Goal: Information Seeking & Learning: Learn about a topic

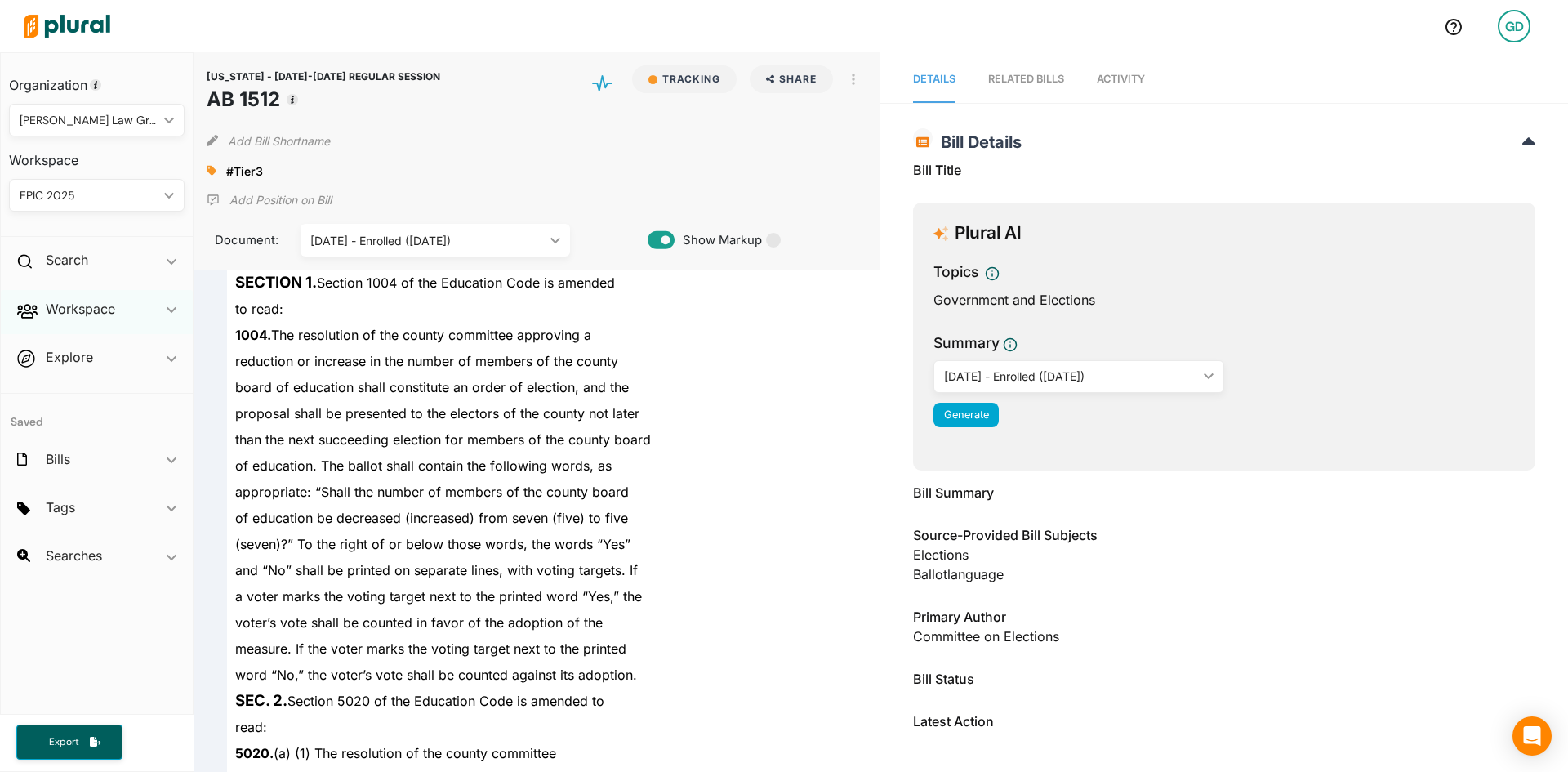
click at [162, 306] on div "Workspace ic_keyboard_arrow_down" at bounding box center [97, 312] width 191 height 44
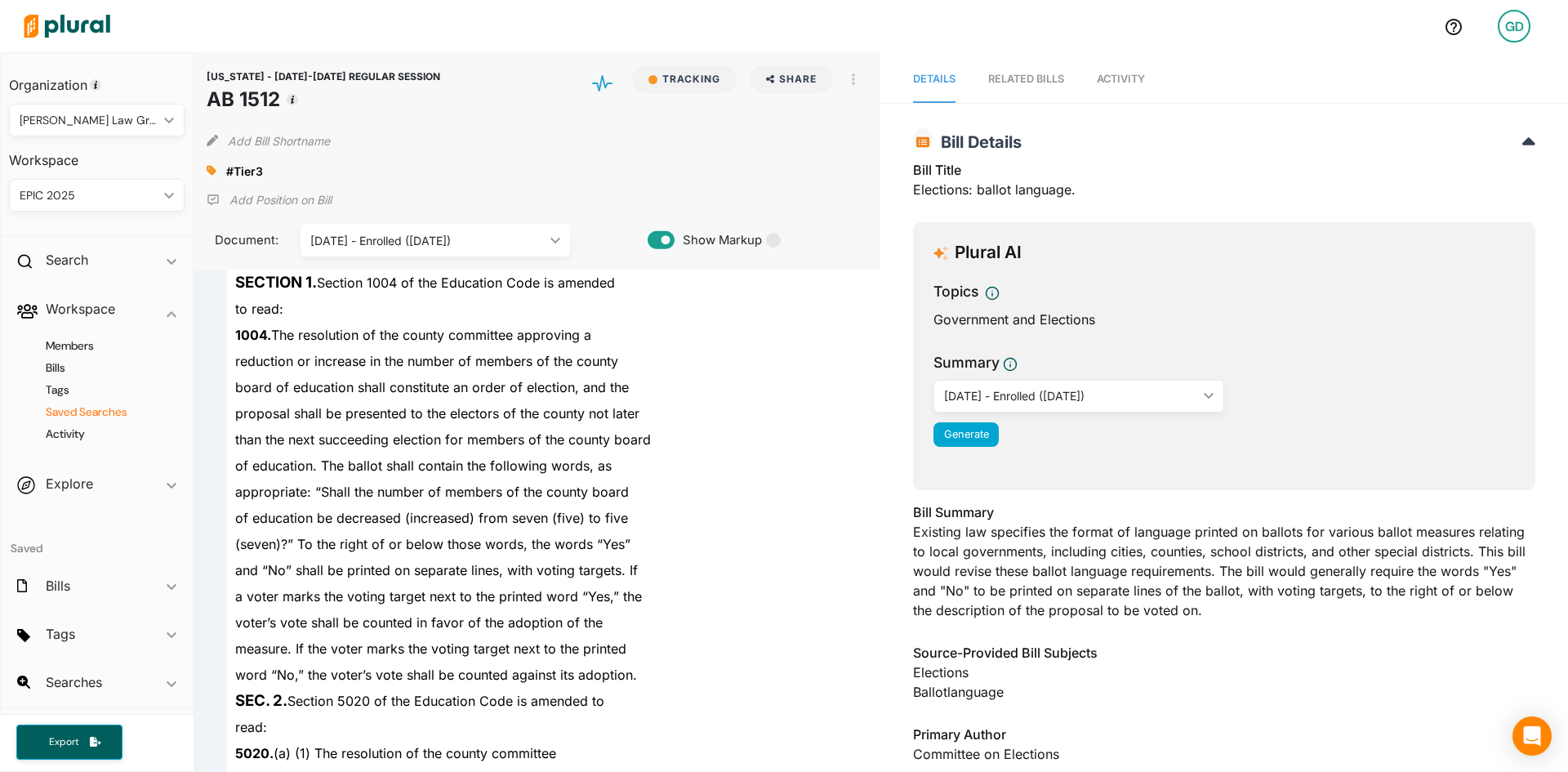
click at [109, 409] on h4 "Saved Searches" at bounding box center [101, 412] width 151 height 16
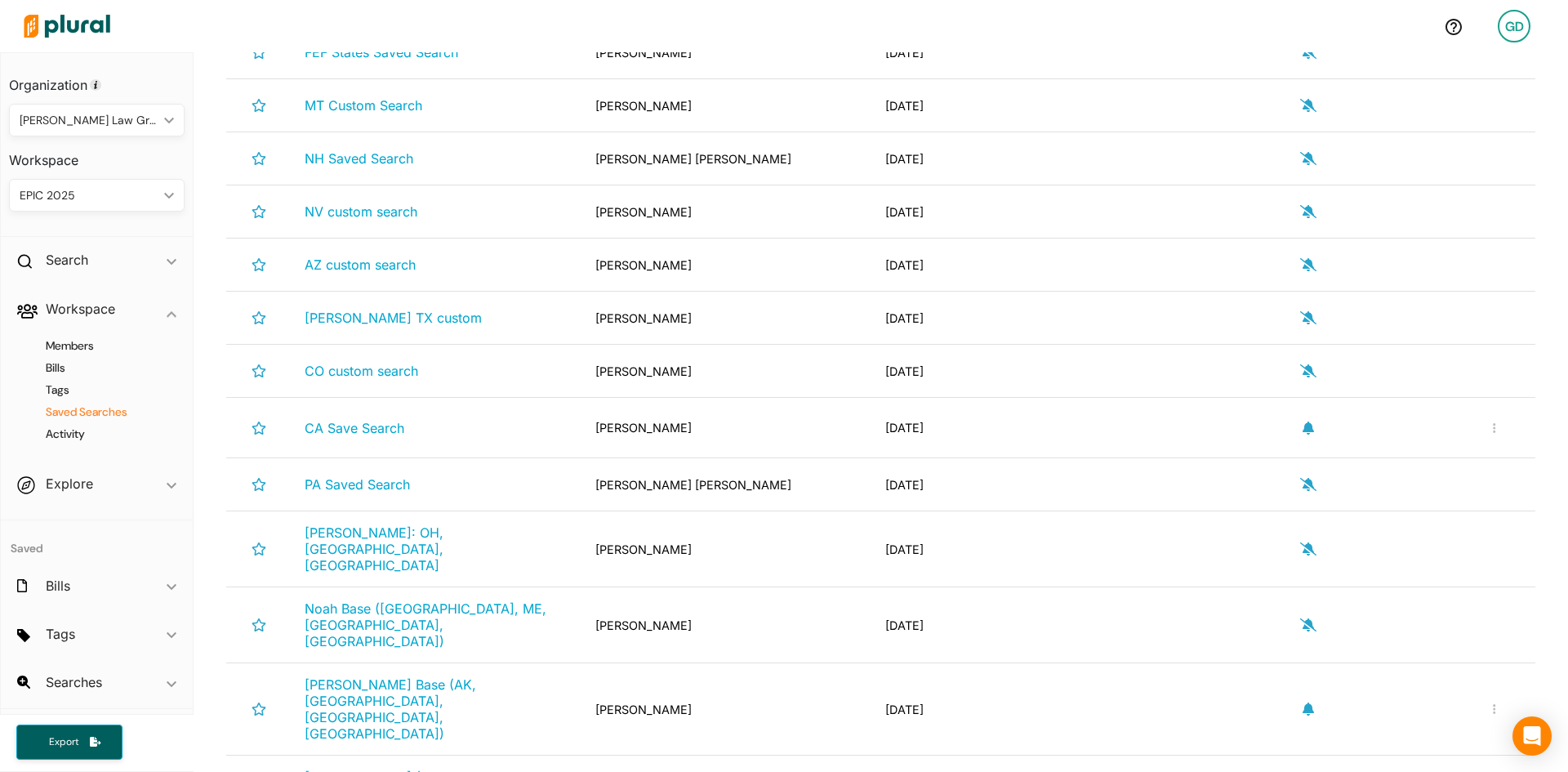
scroll to position [778, 0]
click at [425, 675] on div "[PERSON_NAME] Base (AK, [GEOGRAPHIC_DATA], [GEOGRAPHIC_DATA], [GEOGRAPHIC_DATA])" at bounding box center [437, 708] width 291 height 66
click at [421, 675] on span "[PERSON_NAME] Base (AK, [GEOGRAPHIC_DATA], [GEOGRAPHIC_DATA], [GEOGRAPHIC_DATA])" at bounding box center [390, 708] width 171 height 66
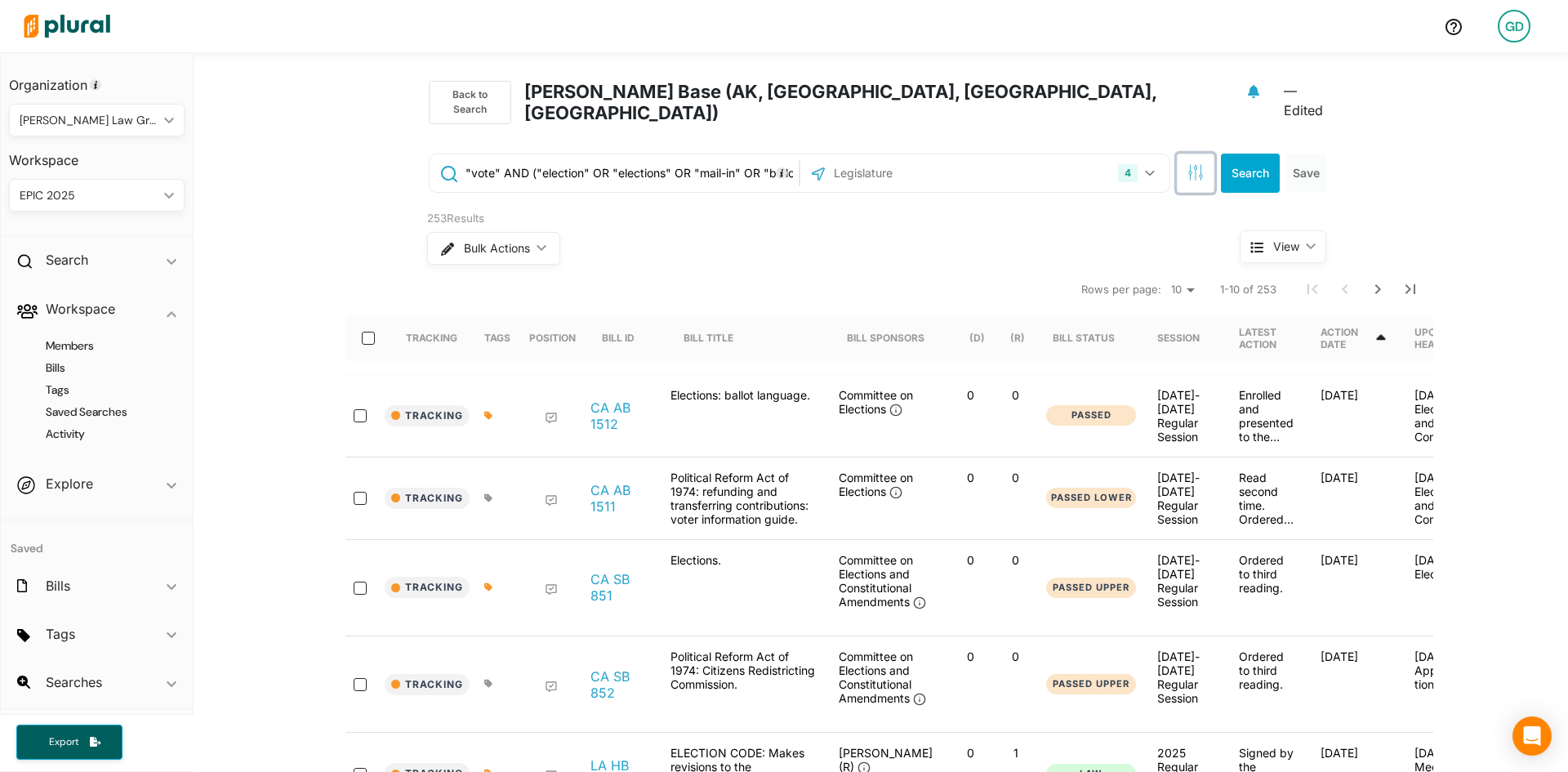
click at [1188, 164] on icon "button" at bounding box center [1196, 172] width 16 height 16
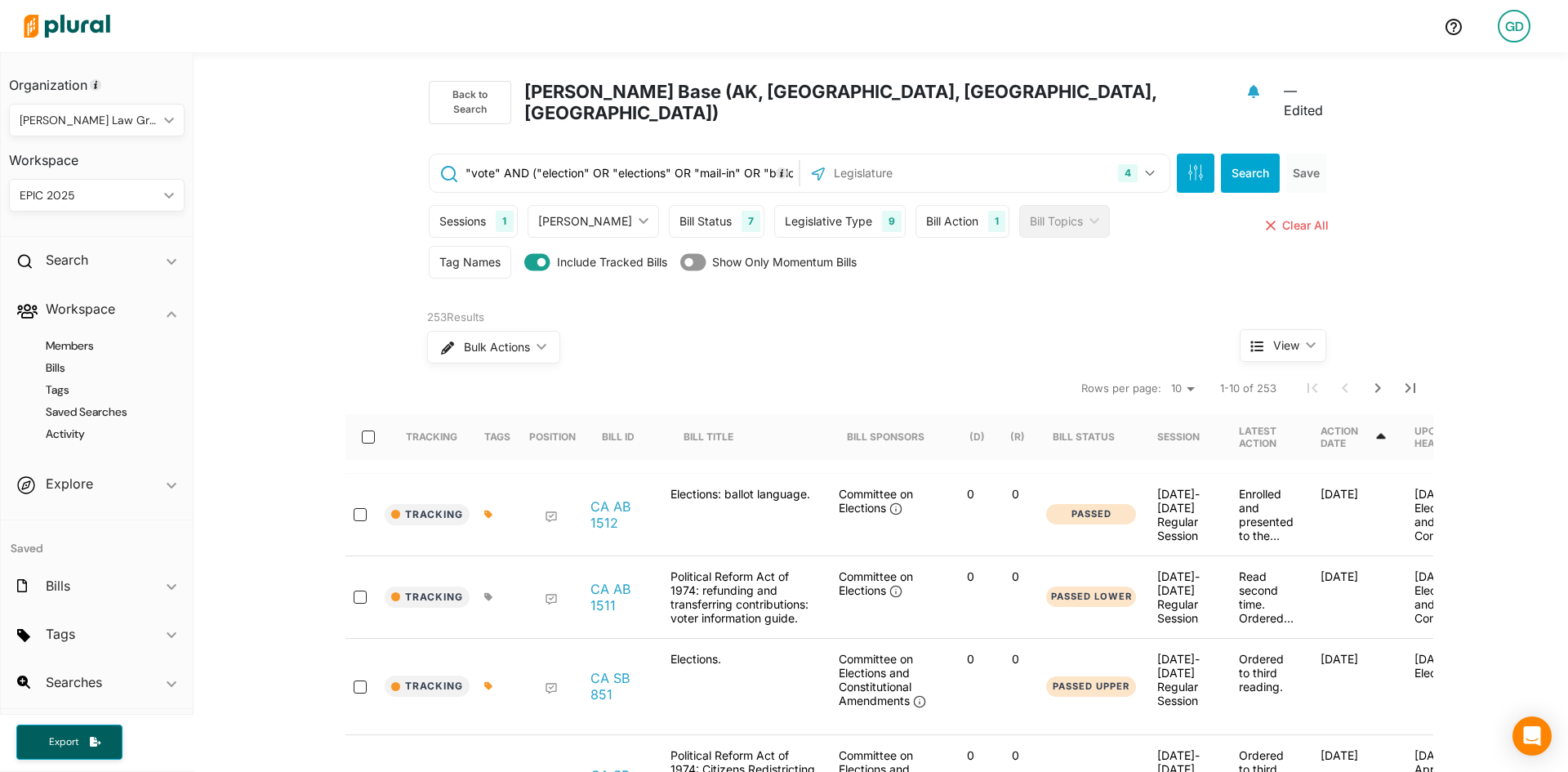
click at [937, 213] on div "Bill Action" at bounding box center [952, 221] width 52 height 17
click at [929, 283] on div "Bill Action ic_keyboard_arrow_down" at bounding box center [1039, 299] width 221 height 33
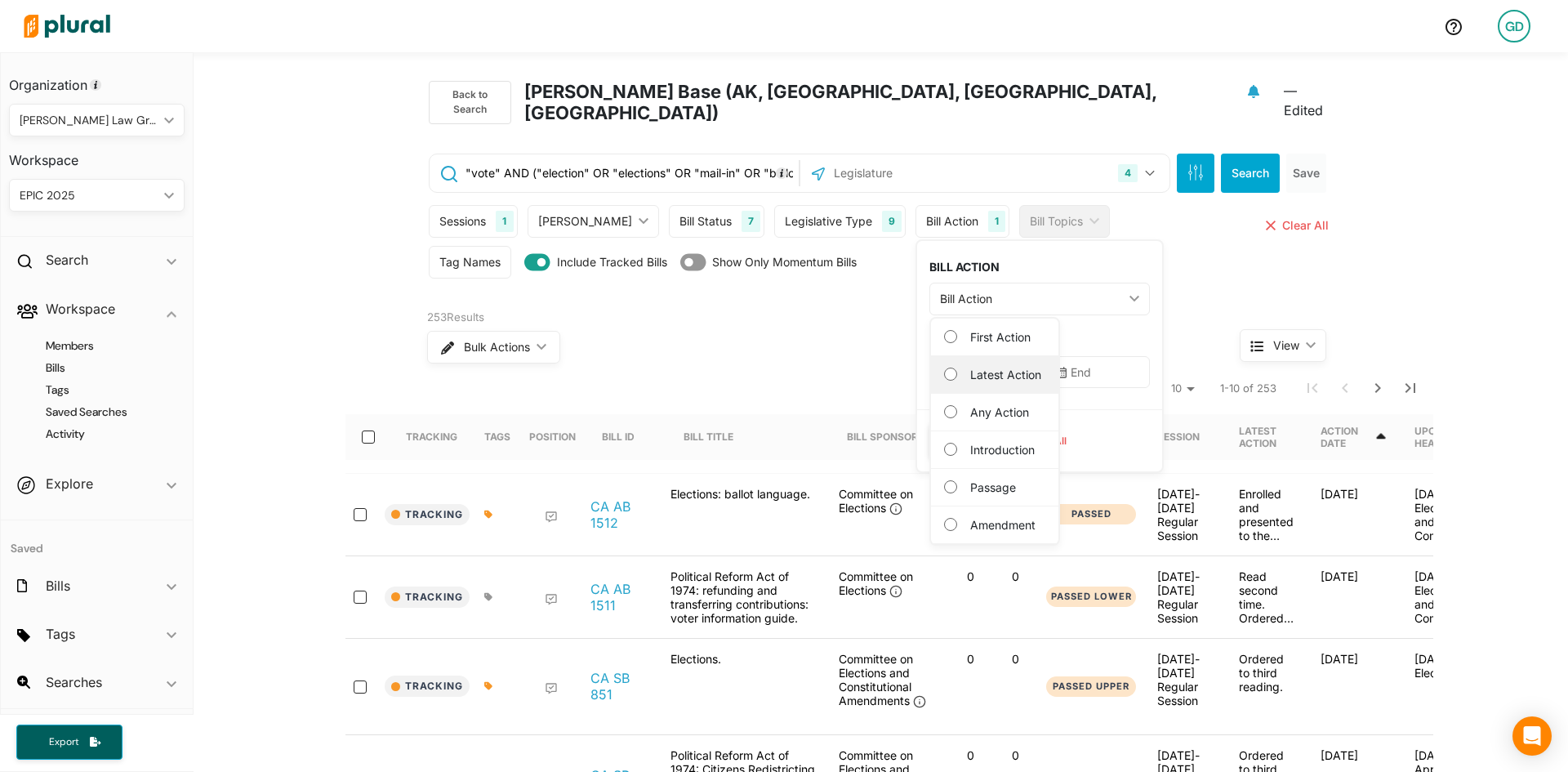
click at [973, 366] on label "Latest Action" at bounding box center [1005, 374] width 72 height 17
click at [957, 368] on Action "Latest Action" at bounding box center [950, 374] width 13 height 13
click at [941, 356] on input "text" at bounding box center [979, 372] width 99 height 32
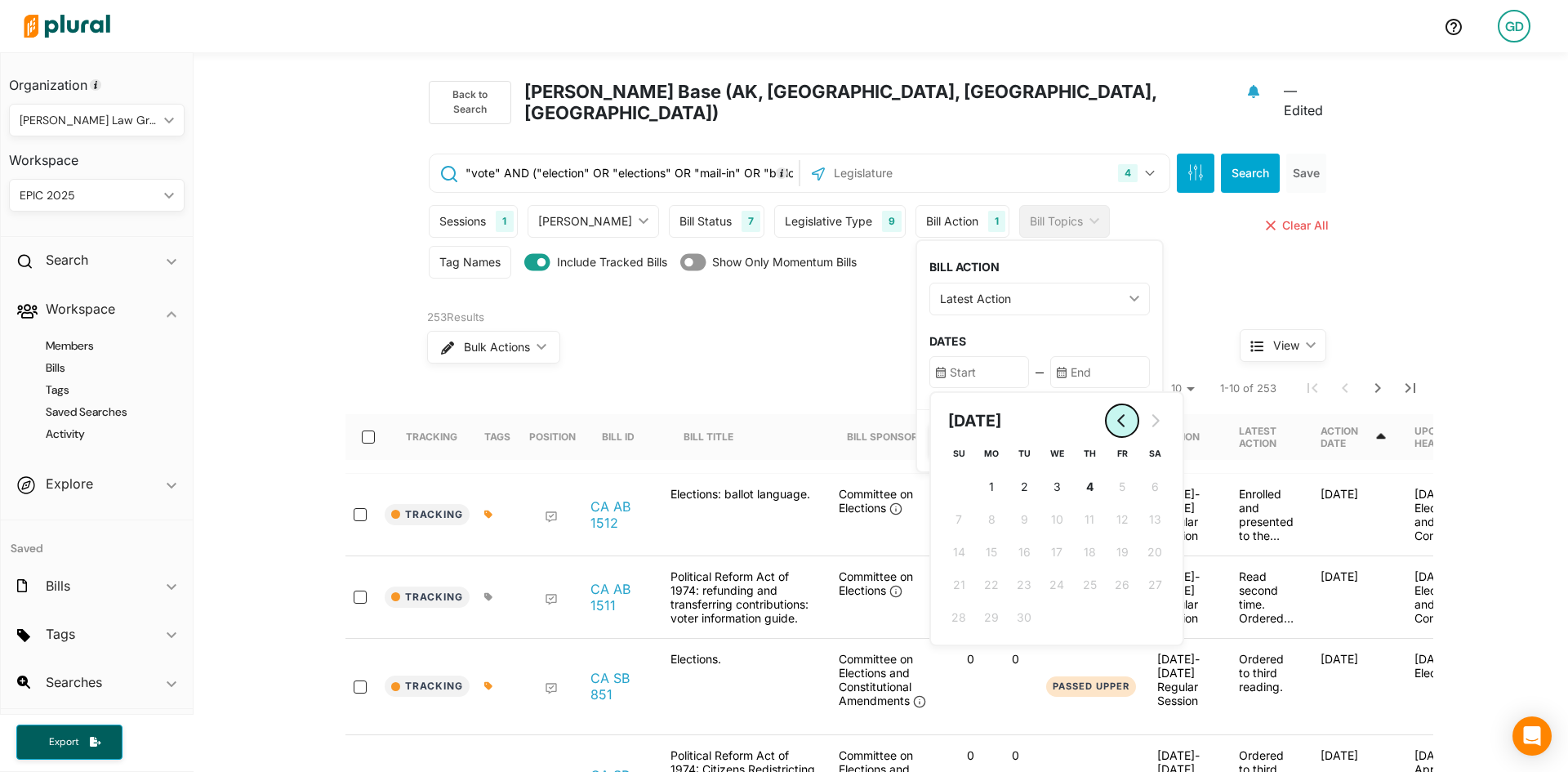
click at [1105, 408] on button "Go to previous month" at bounding box center [1121, 420] width 33 height 33
click at [1073, 600] on button "28 28th August (Thursday)" at bounding box center [1089, 616] width 33 height 33
type input "8/28/2025"
click at [1061, 391] on div "August 2025 Su Sunday Mo Monday Tu Tuesday We Wednesday Th Thursday Fr Friday S…" at bounding box center [1056, 534] width 254 height 287
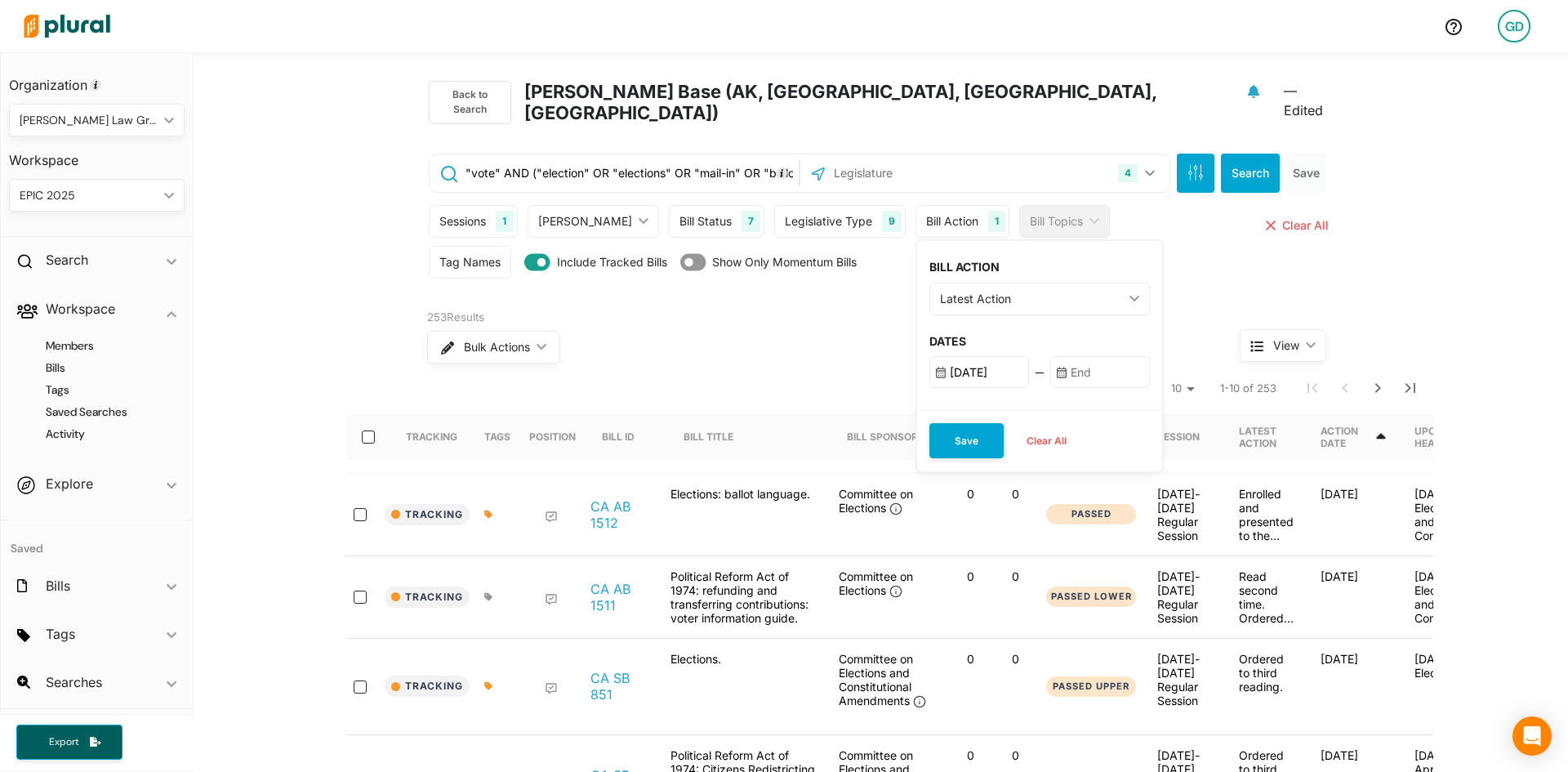
click at [1058, 363] on input "text" at bounding box center [1100, 372] width 99 height 32
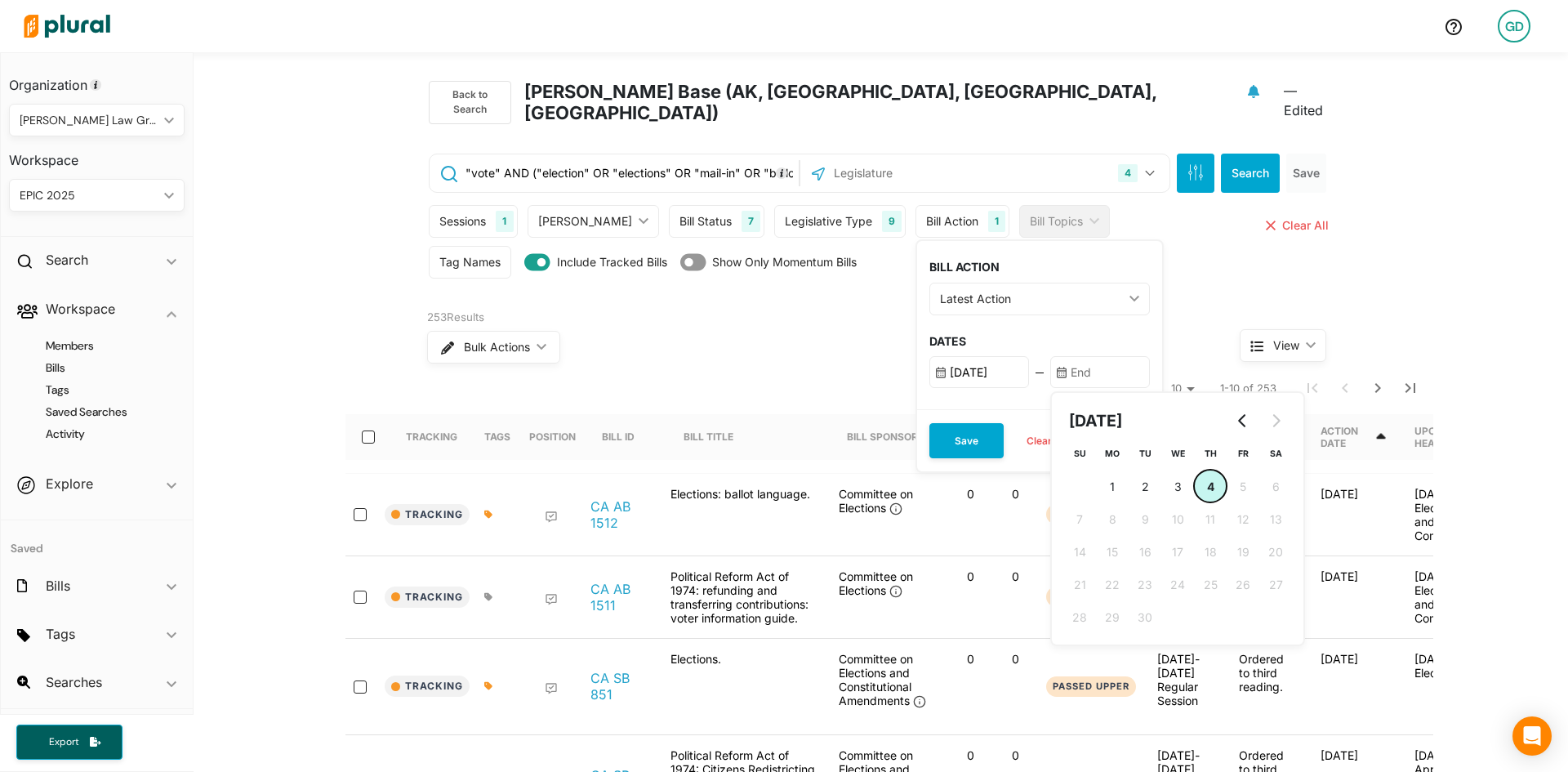
click at [1194, 473] on button "4 4th September (Thursday)" at bounding box center [1210, 486] width 33 height 33
type input "9/4/2025"
click at [929, 423] on button "Save" at bounding box center [966, 441] width 74 height 35
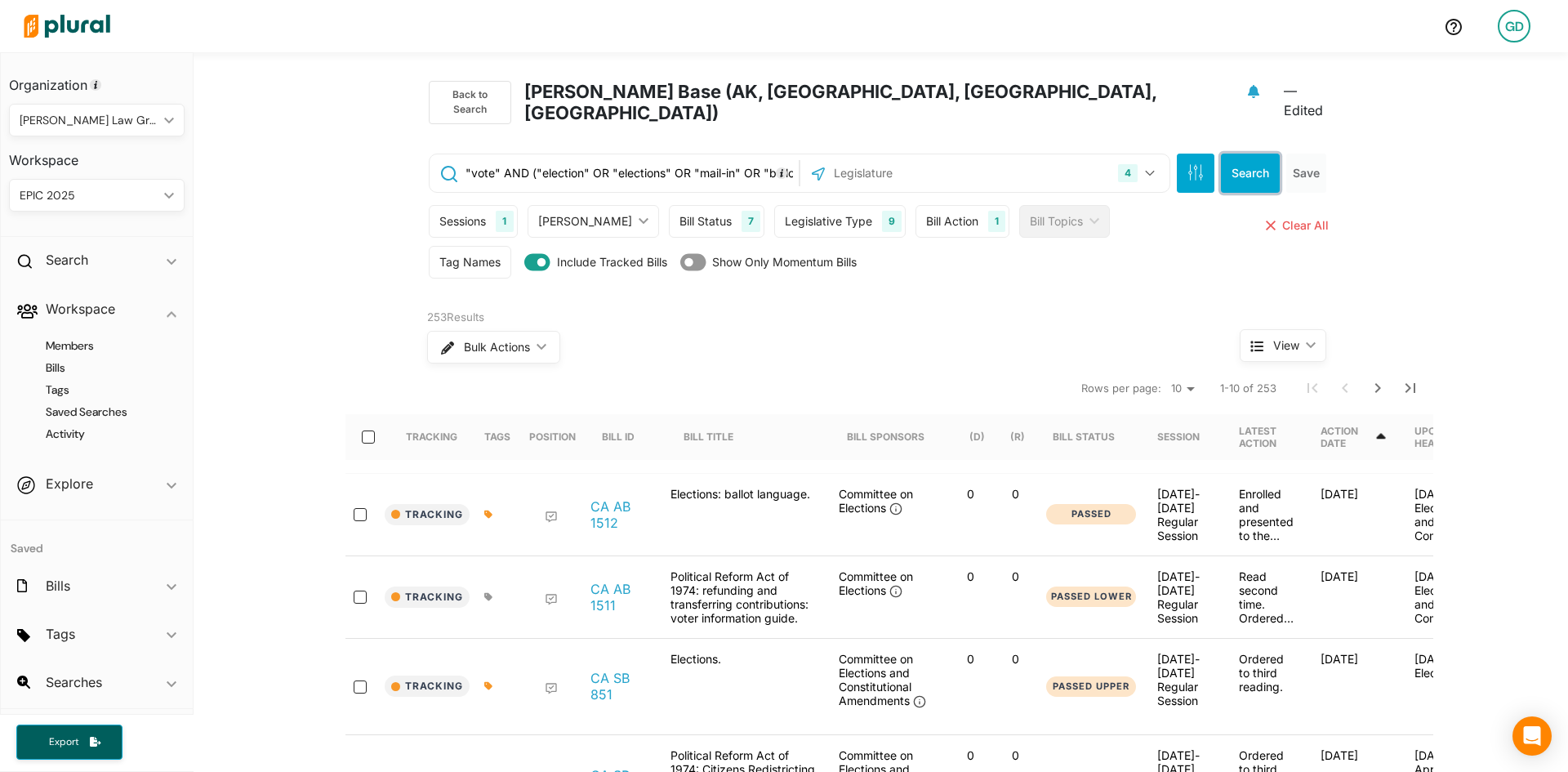
click at [1239, 162] on button "Search" at bounding box center [1250, 173] width 59 height 39
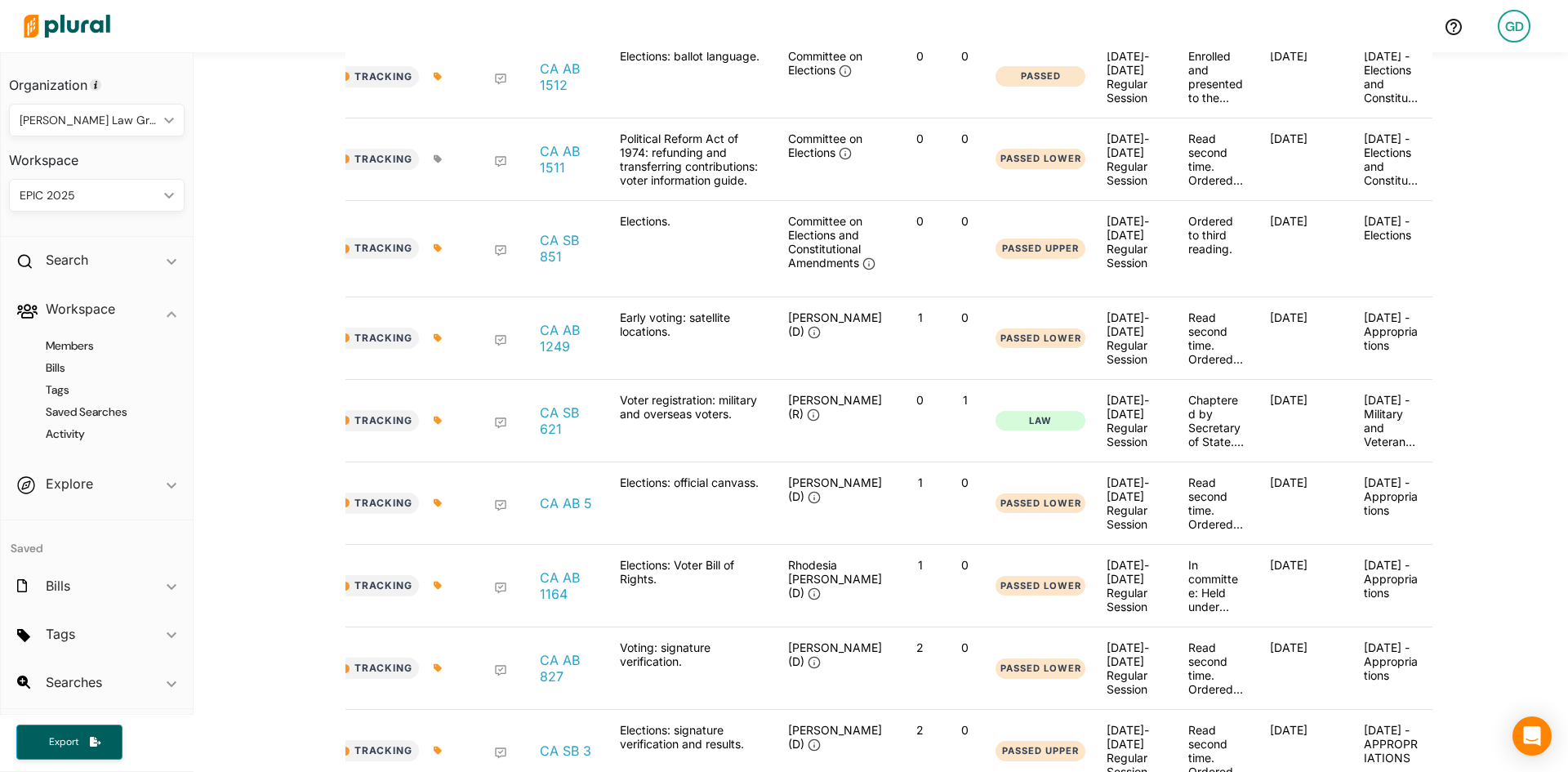
scroll to position [0, 59]
click at [910, 518] on div "1" at bounding box center [919, 503] width 45 height 56
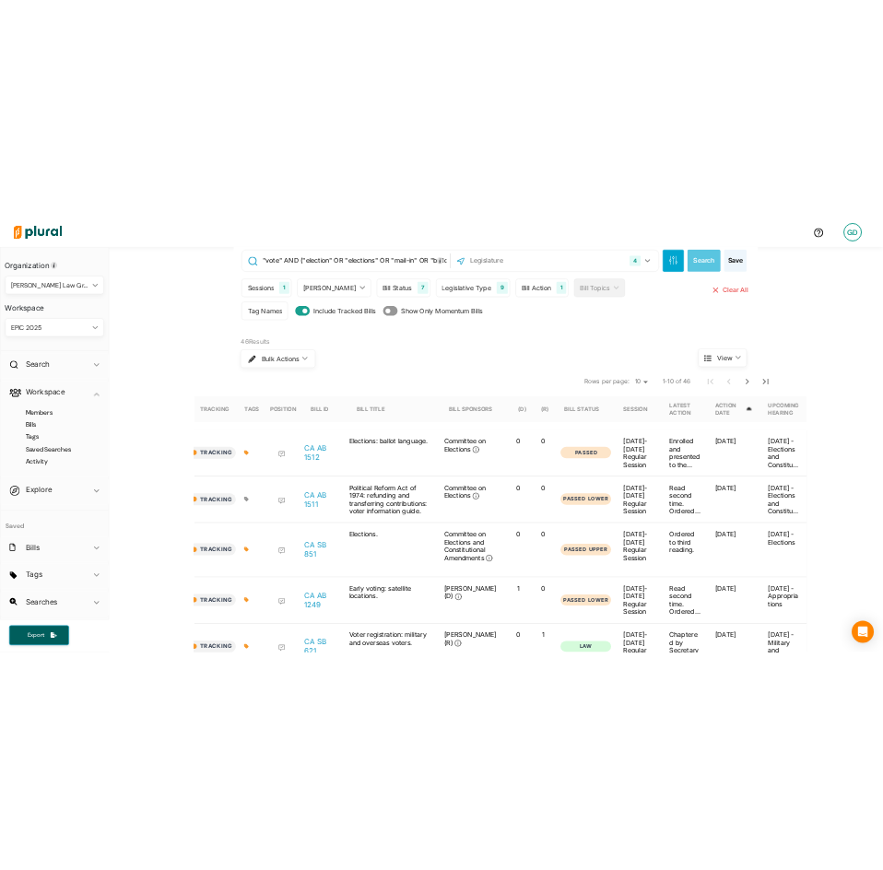
scroll to position [0, 0]
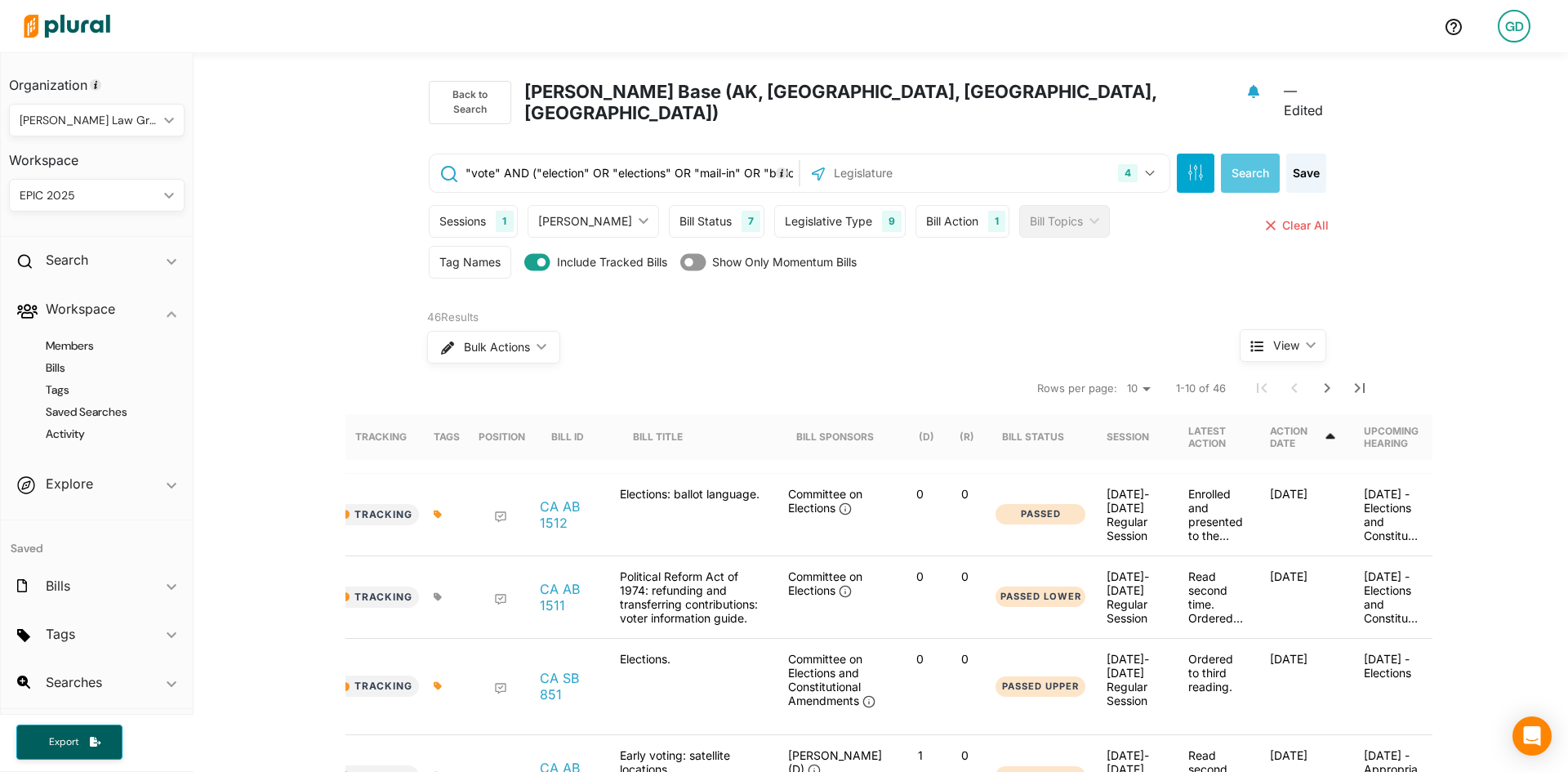
click at [479, 213] on div "Sessions" at bounding box center [463, 221] width 47 height 17
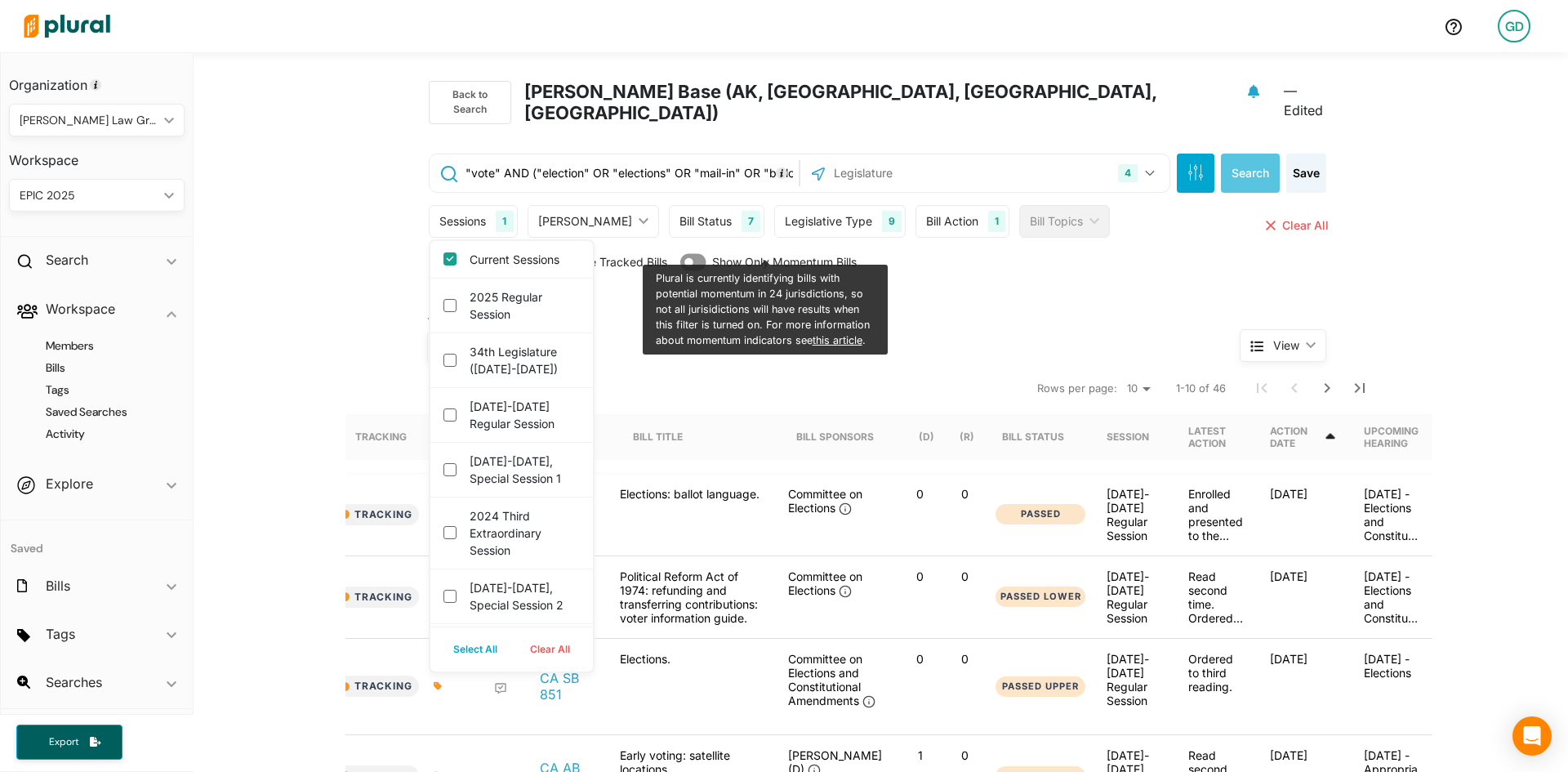
click at [829, 292] on div "Plural is currently identifying bills with potential momentum in 24 jurisdictio…" at bounding box center [765, 308] width 245 height 90
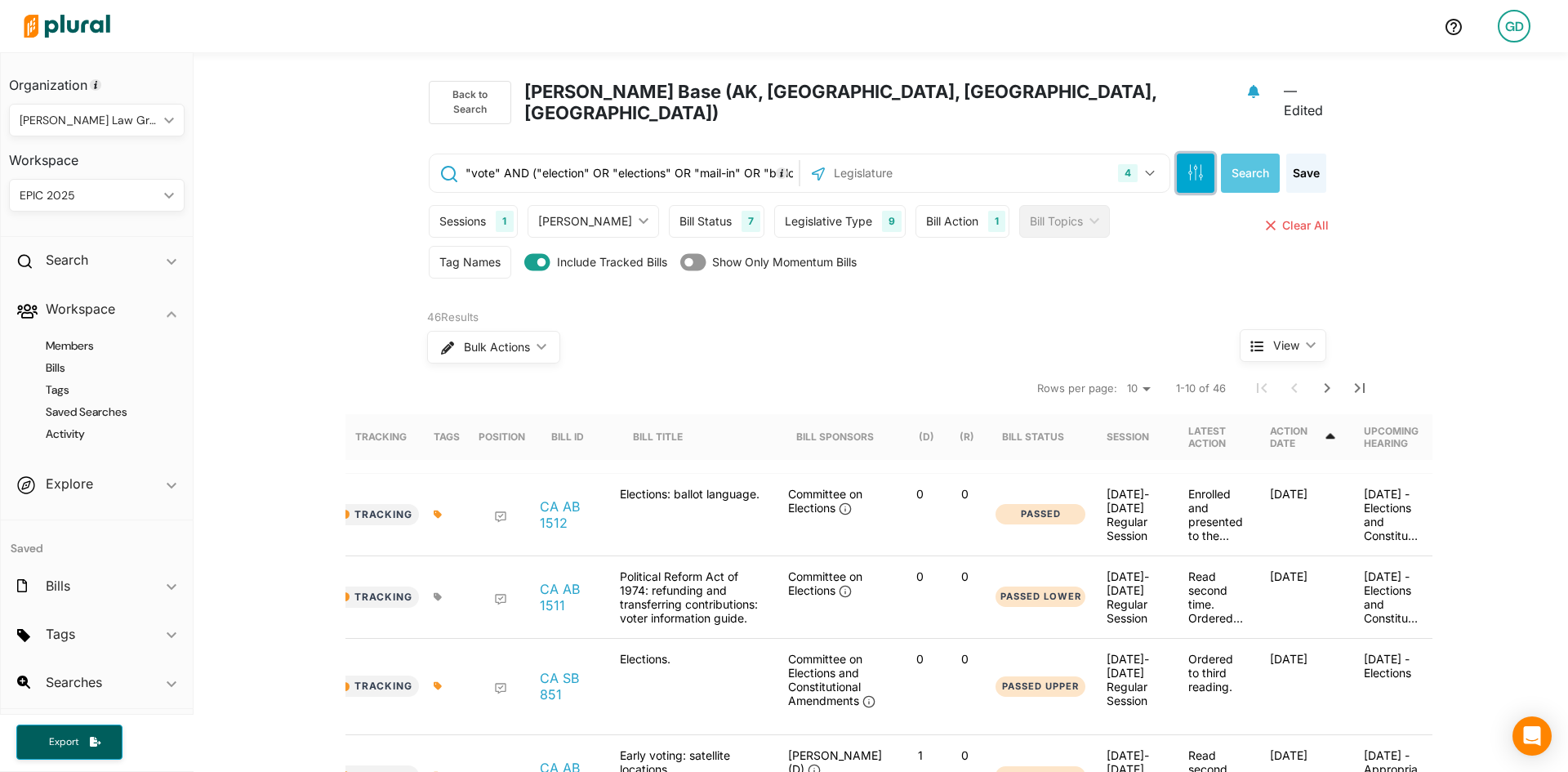
click at [1197, 164] on icon "button" at bounding box center [1196, 172] width 16 height 16
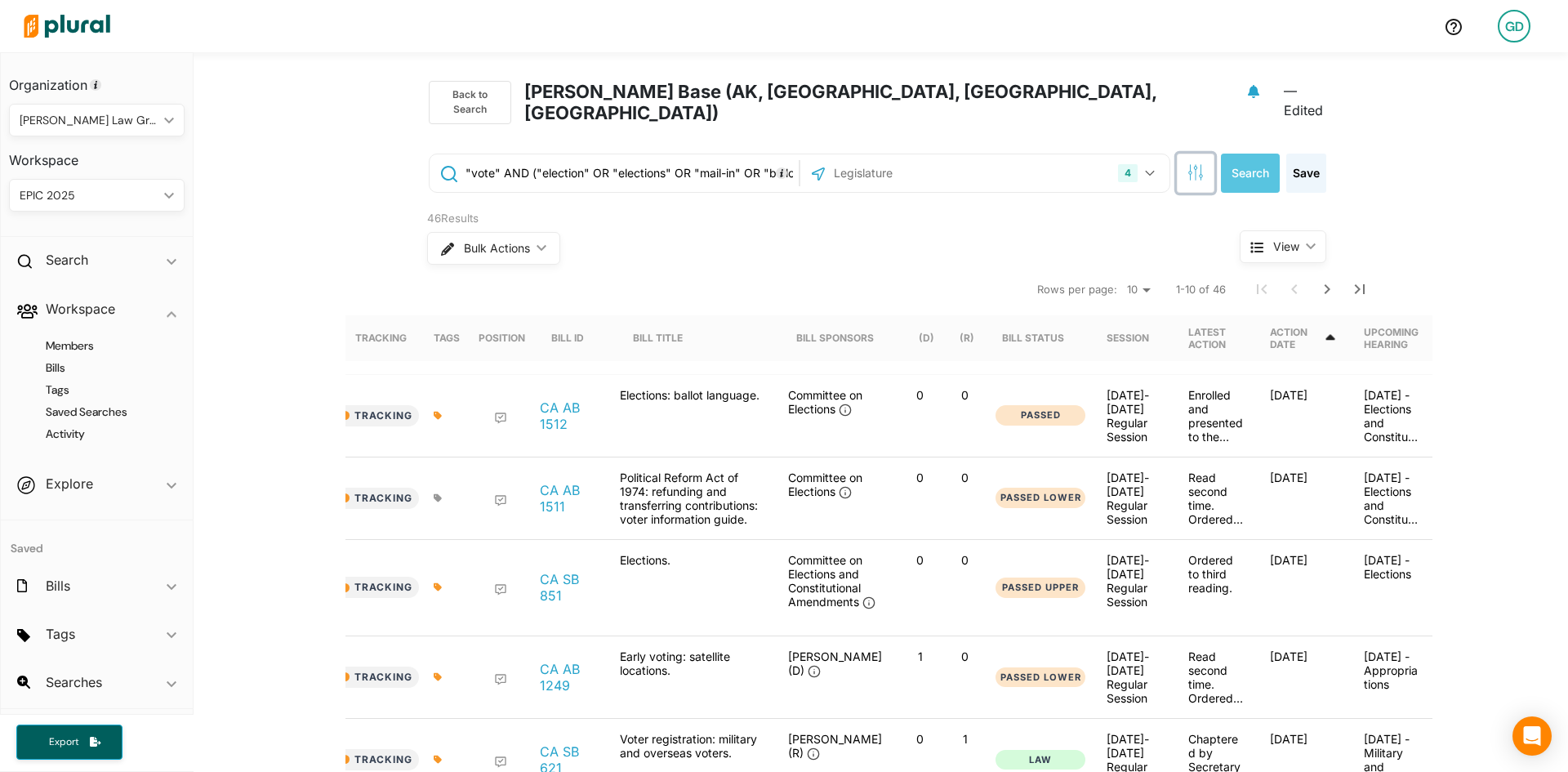
click at [1177, 153] on button "button" at bounding box center [1196, 173] width 37 height 39
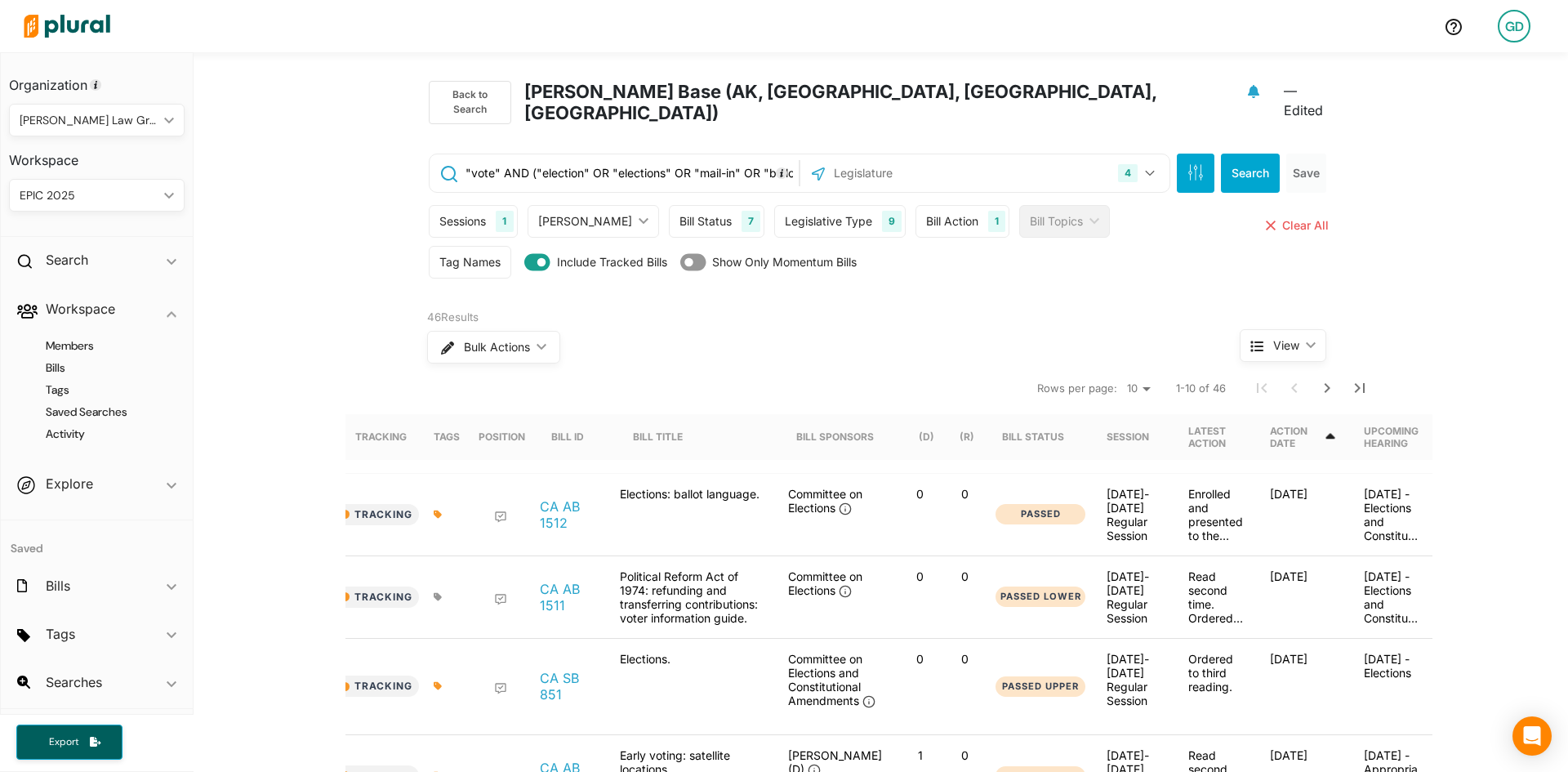
click at [922, 213] on div "Bill Action 1" at bounding box center [963, 221] width 94 height 33
click at [815, 223] on div "Sessions 1 Current Sessions 2025 Regular Session 34th Legislature (2025-2026) 2…" at bounding box center [880, 225] width 903 height 41
click at [460, 215] on div "Sessions 1" at bounding box center [472, 221] width 88 height 33
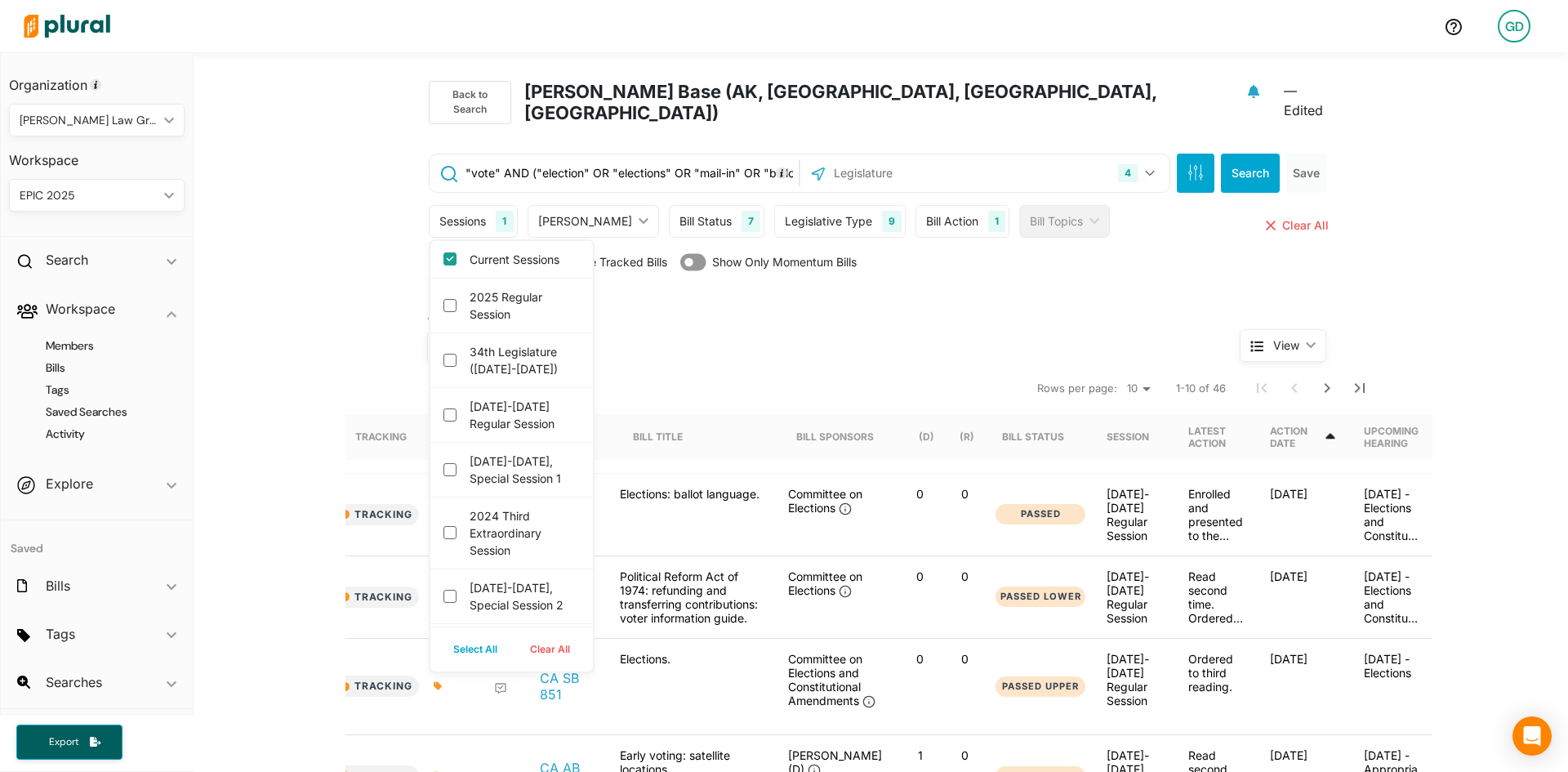
click at [676, 326] on div "Bulk Actions ic_keyboard_arrow_down" at bounding box center [803, 347] width 752 height 43
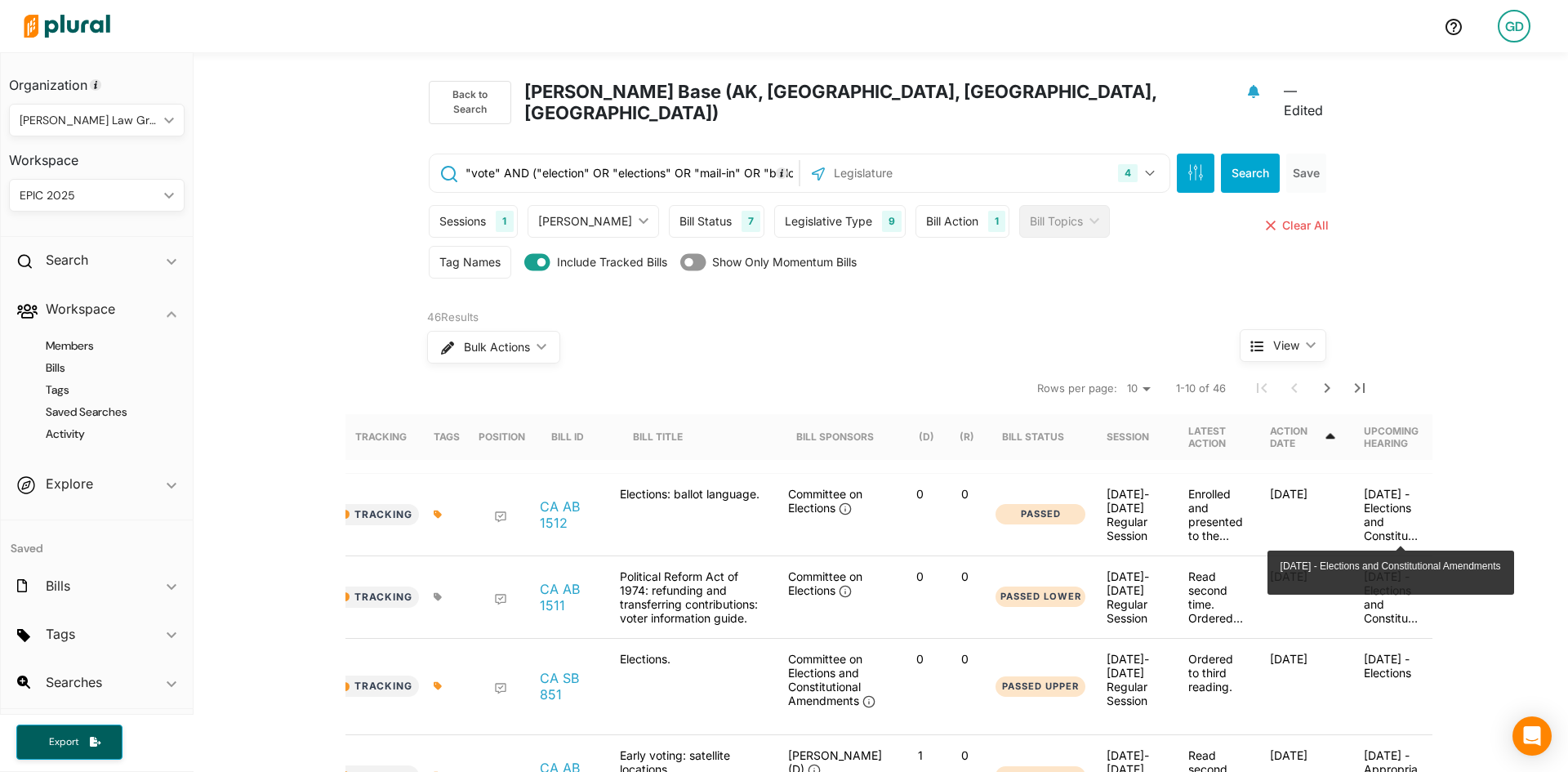
click at [1400, 487] on p "07/15/2025 - Elections and Constitutional Amendments" at bounding box center [1392, 514] width 56 height 56
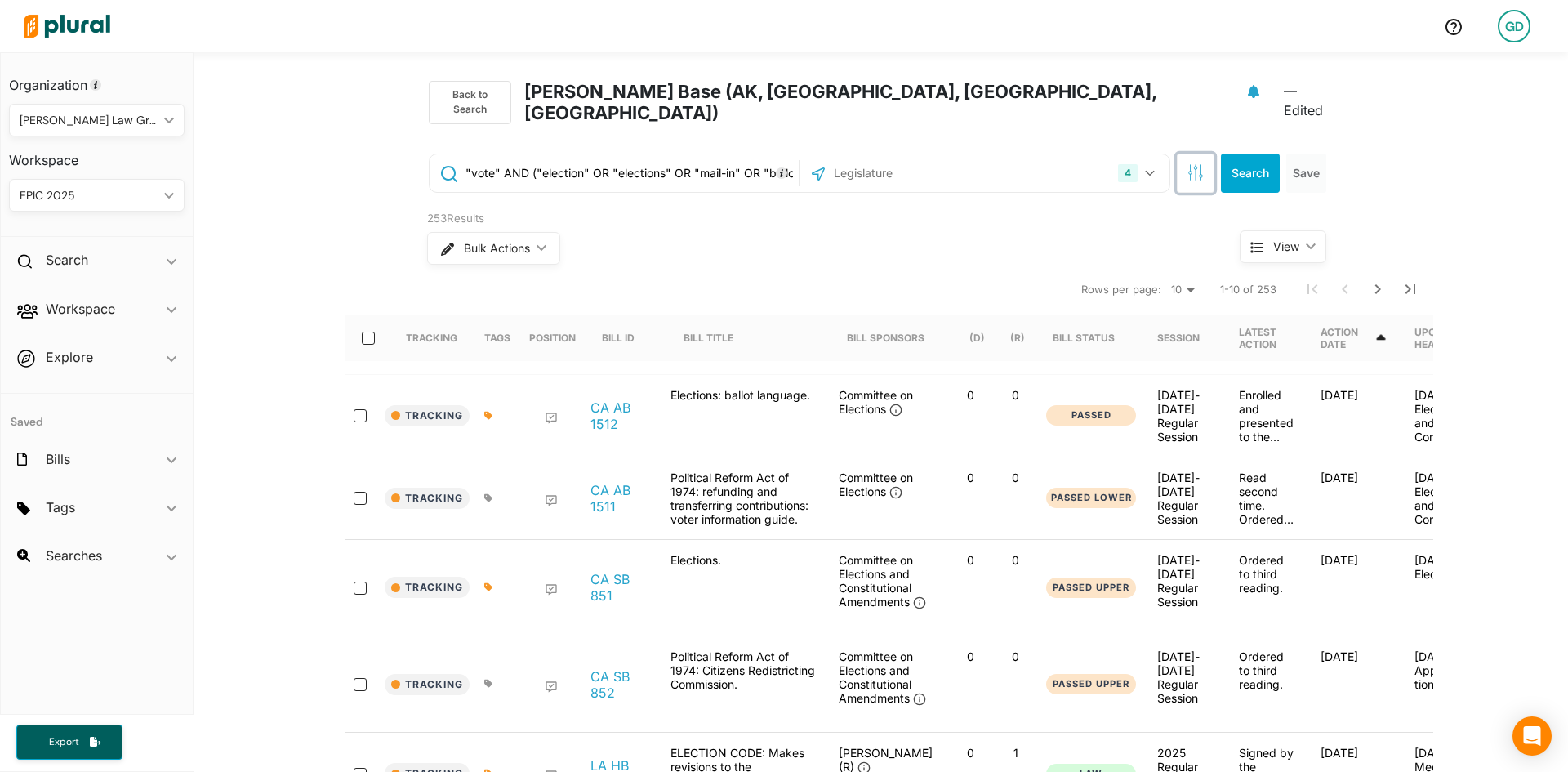
click at [1179, 160] on button "button" at bounding box center [1196, 173] width 37 height 39
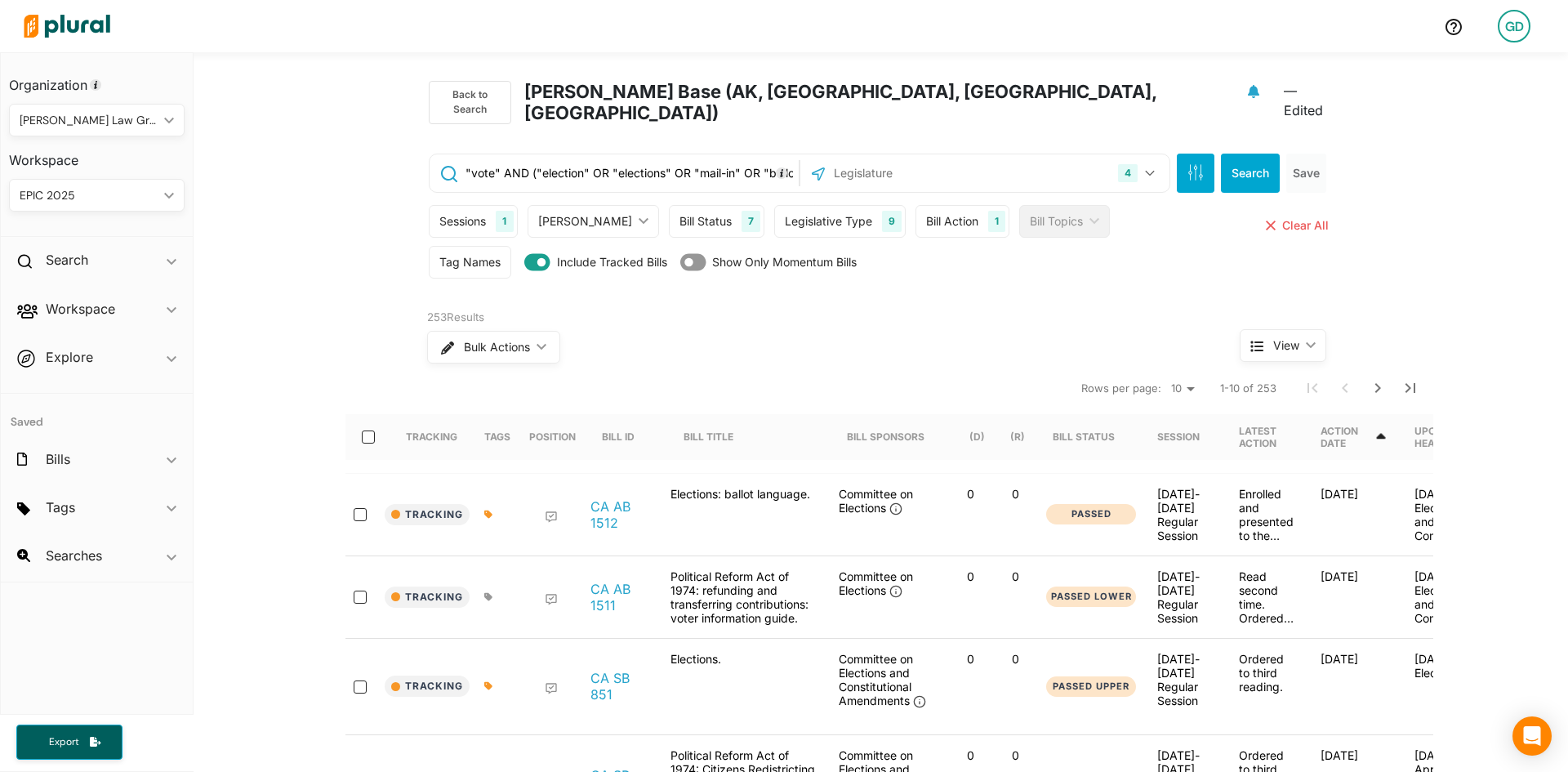
click at [926, 213] on div "Bill Action" at bounding box center [952, 221] width 52 height 17
click at [942, 290] on div "Bill Action" at bounding box center [1031, 298] width 183 height 17
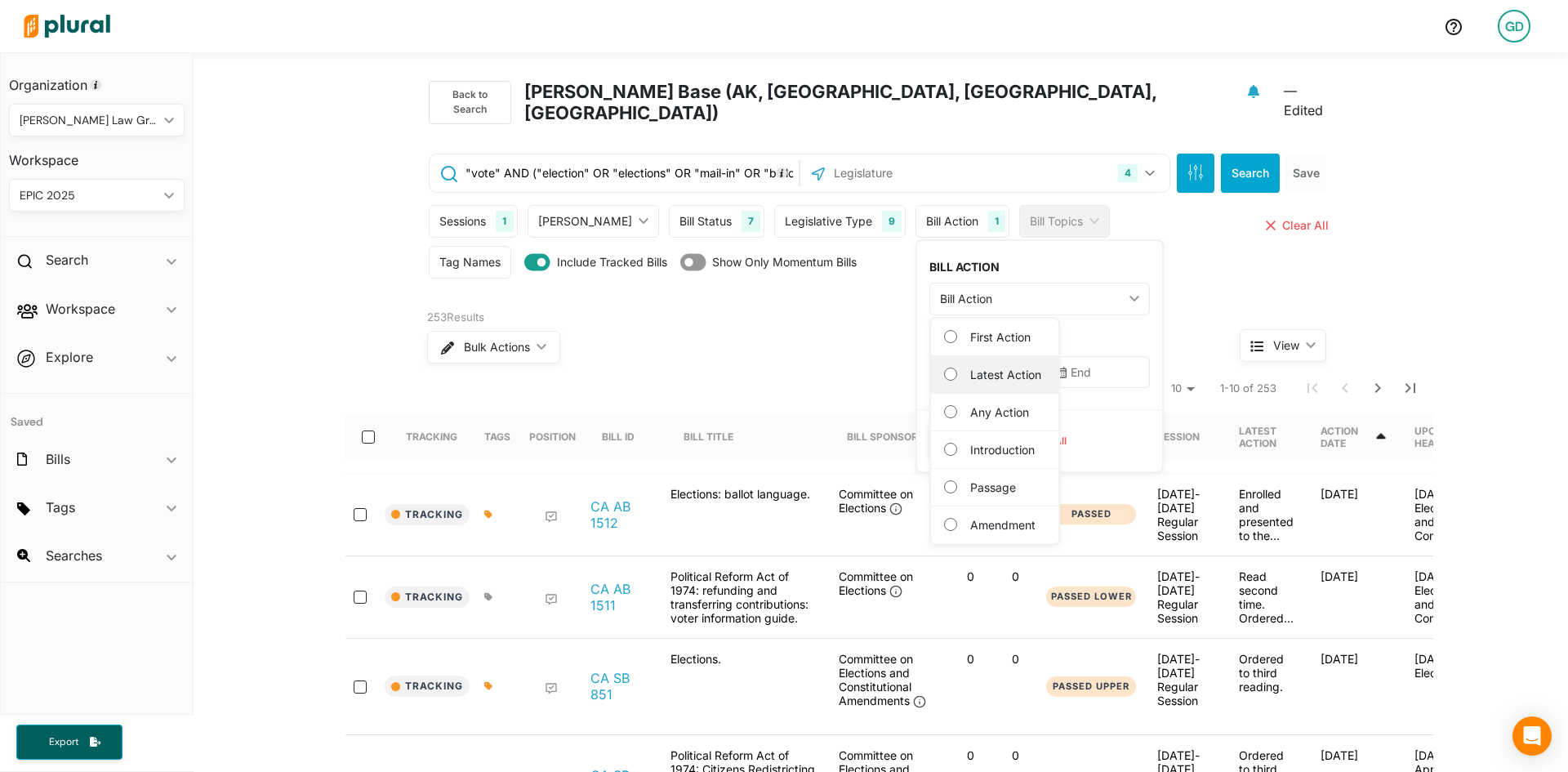
click at [967, 366] on div "Latest Action" at bounding box center [995, 375] width 128 height 37
click at [970, 366] on label "Latest Action" at bounding box center [1005, 374] width 72 height 17
click at [944, 368] on Action "Latest Action" at bounding box center [950, 374] width 13 height 13
click at [932, 358] on input "text" at bounding box center [979, 372] width 99 height 32
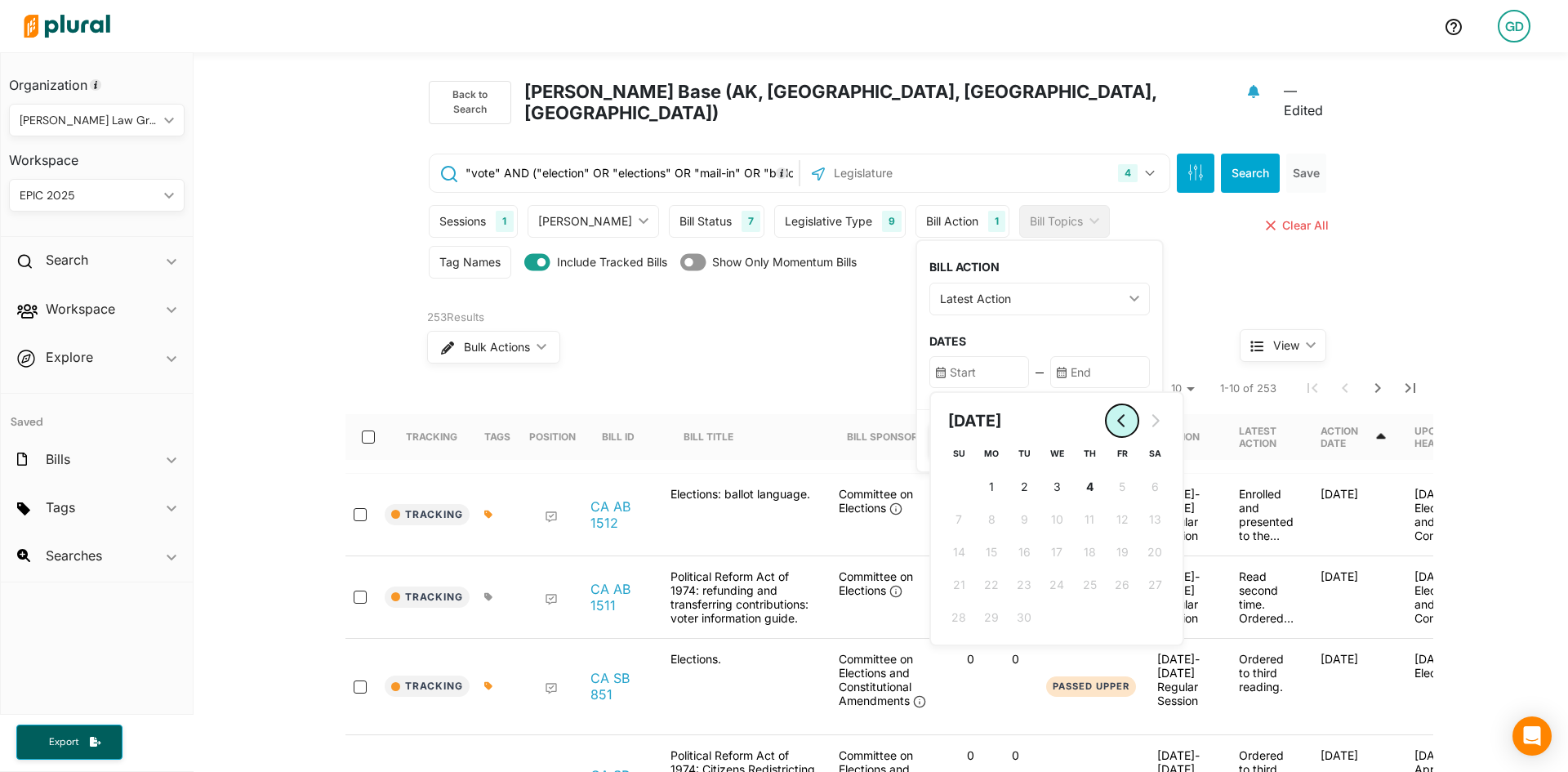
click at [1115, 414] on icon "Go to previous month" at bounding box center [1121, 420] width 13 height 13
click at [1082, 608] on span "28" at bounding box center [1089, 616] width 15 height 17
type input "8/28/2025"
click at [1056, 356] on input "text" at bounding box center [1100, 372] width 99 height 32
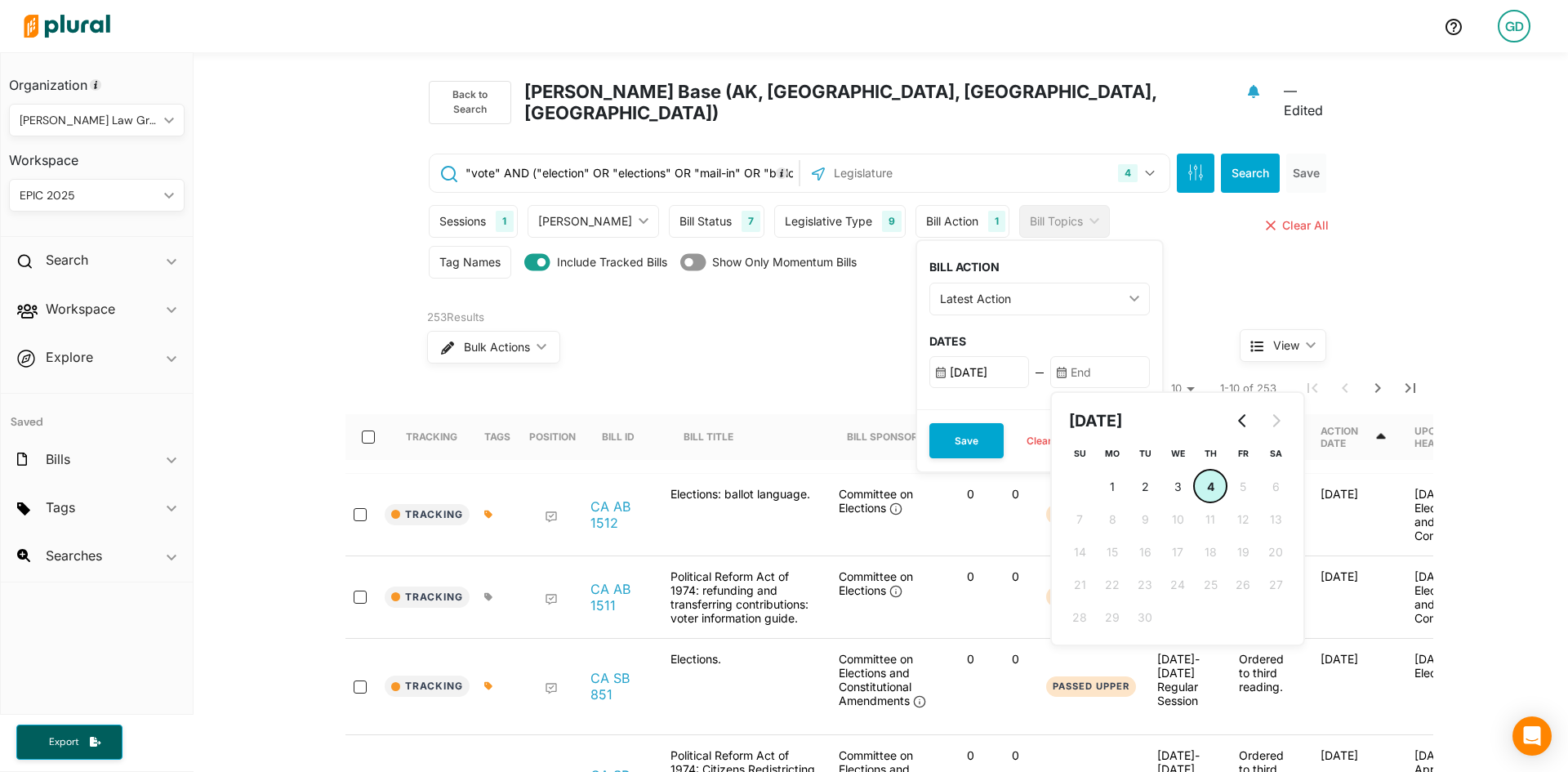
click at [1194, 470] on button "4 4th September (Thursday)" at bounding box center [1210, 486] width 33 height 33
type input "9/4/2025"
click at [941, 432] on button "Save" at bounding box center [966, 441] width 74 height 35
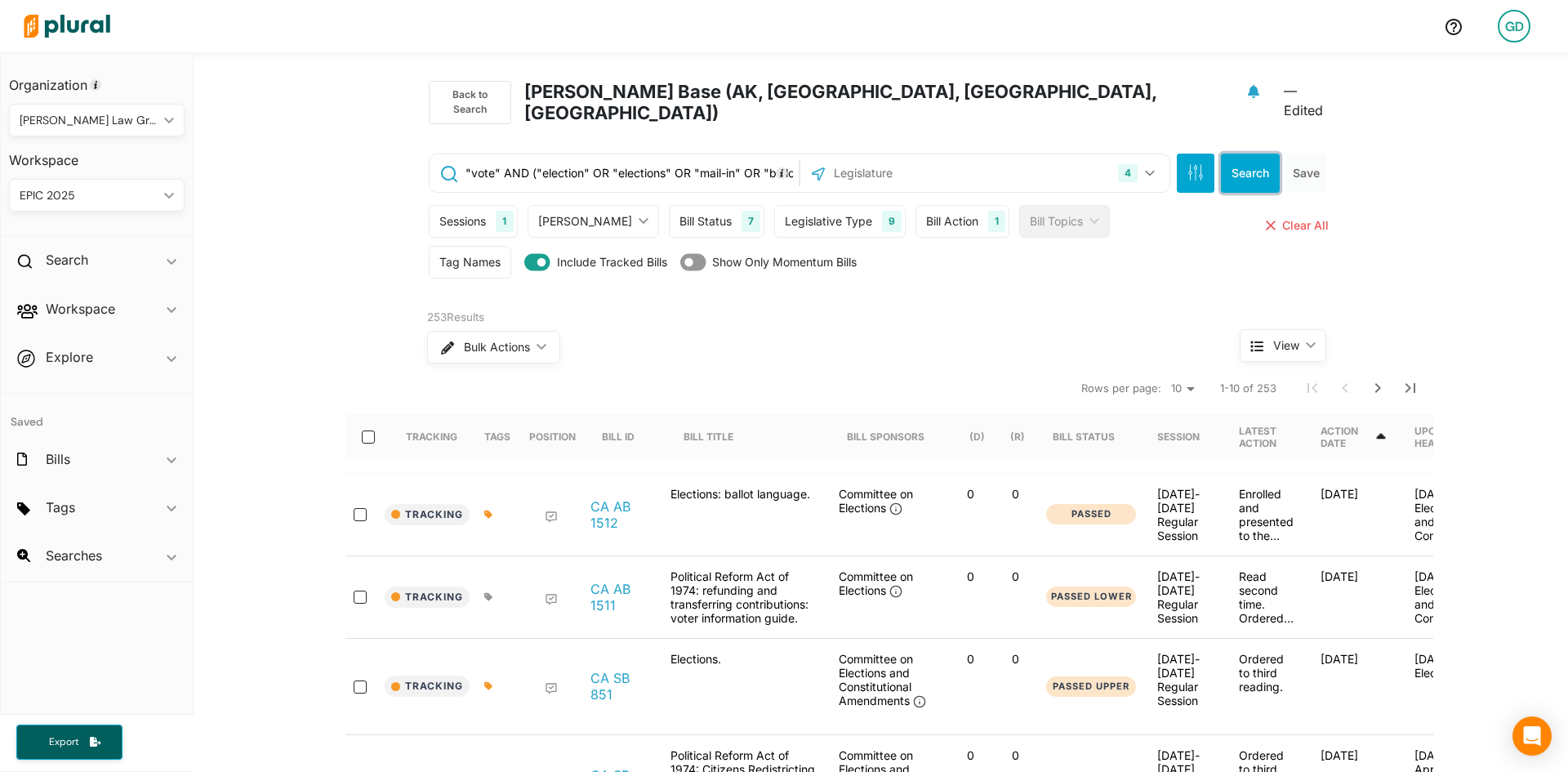
click at [1244, 153] on button "Search" at bounding box center [1250, 173] width 59 height 39
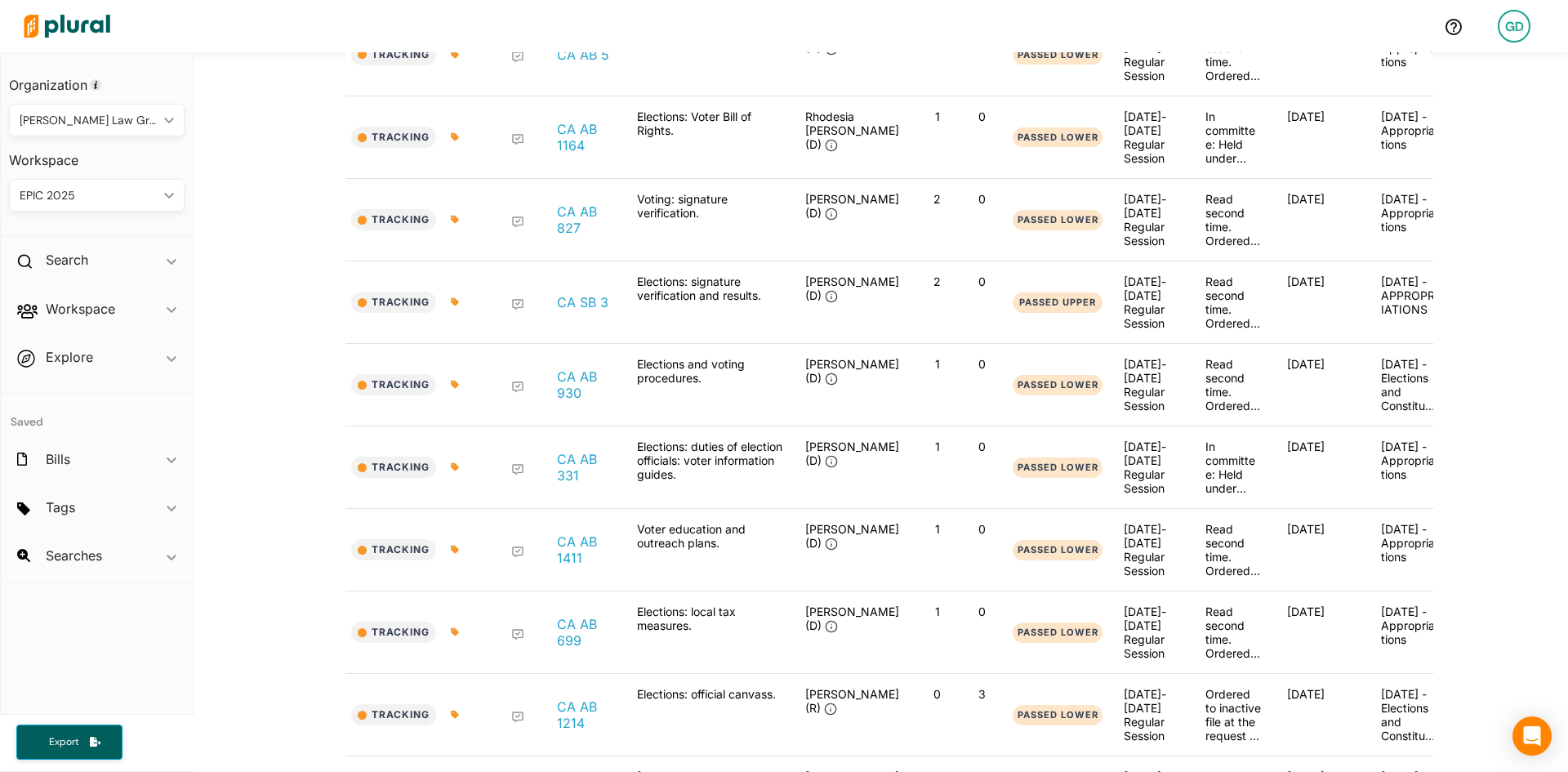
scroll to position [474, 0]
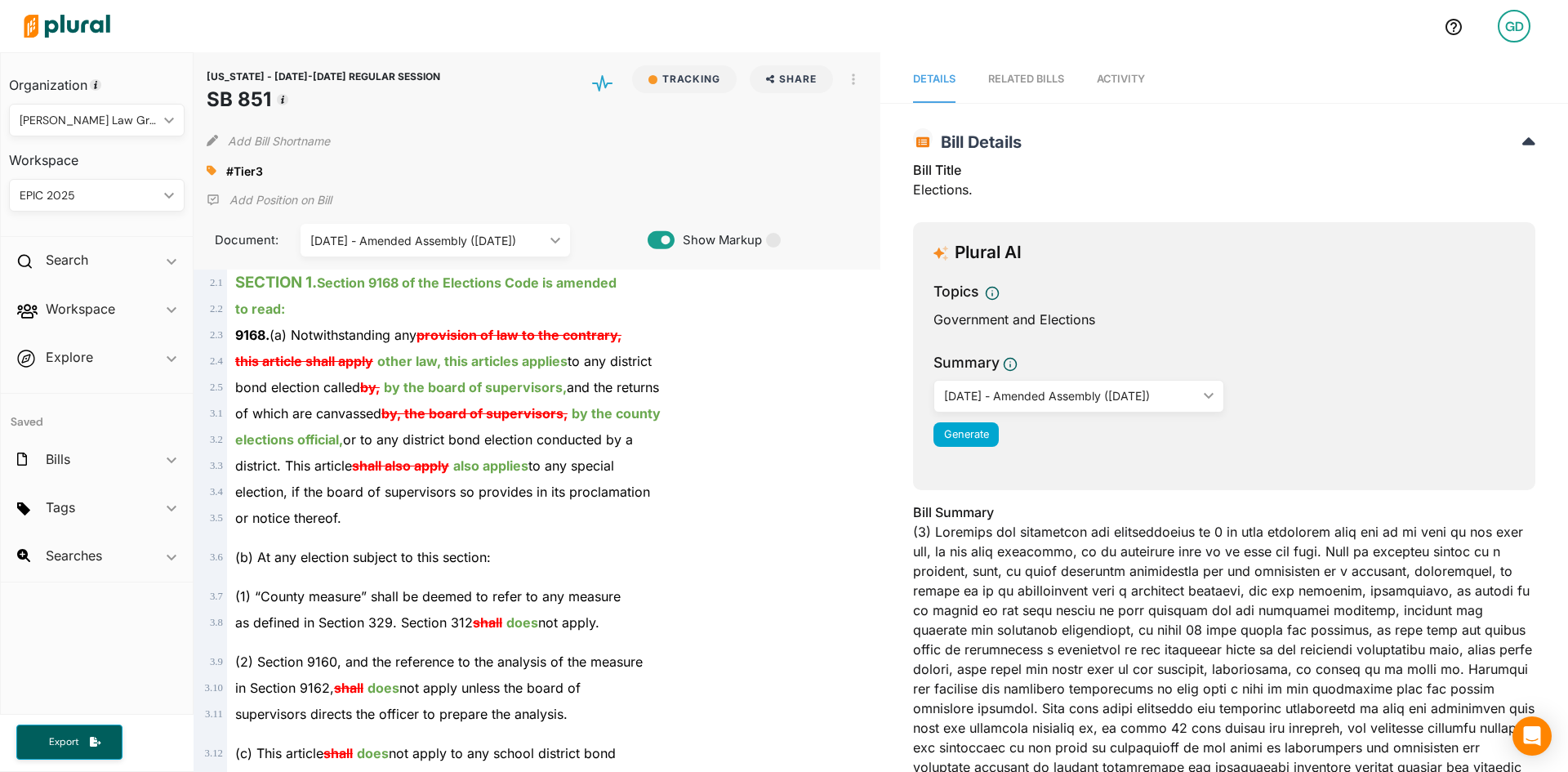
click at [1117, 80] on span "Activity" at bounding box center [1120, 79] width 48 height 12
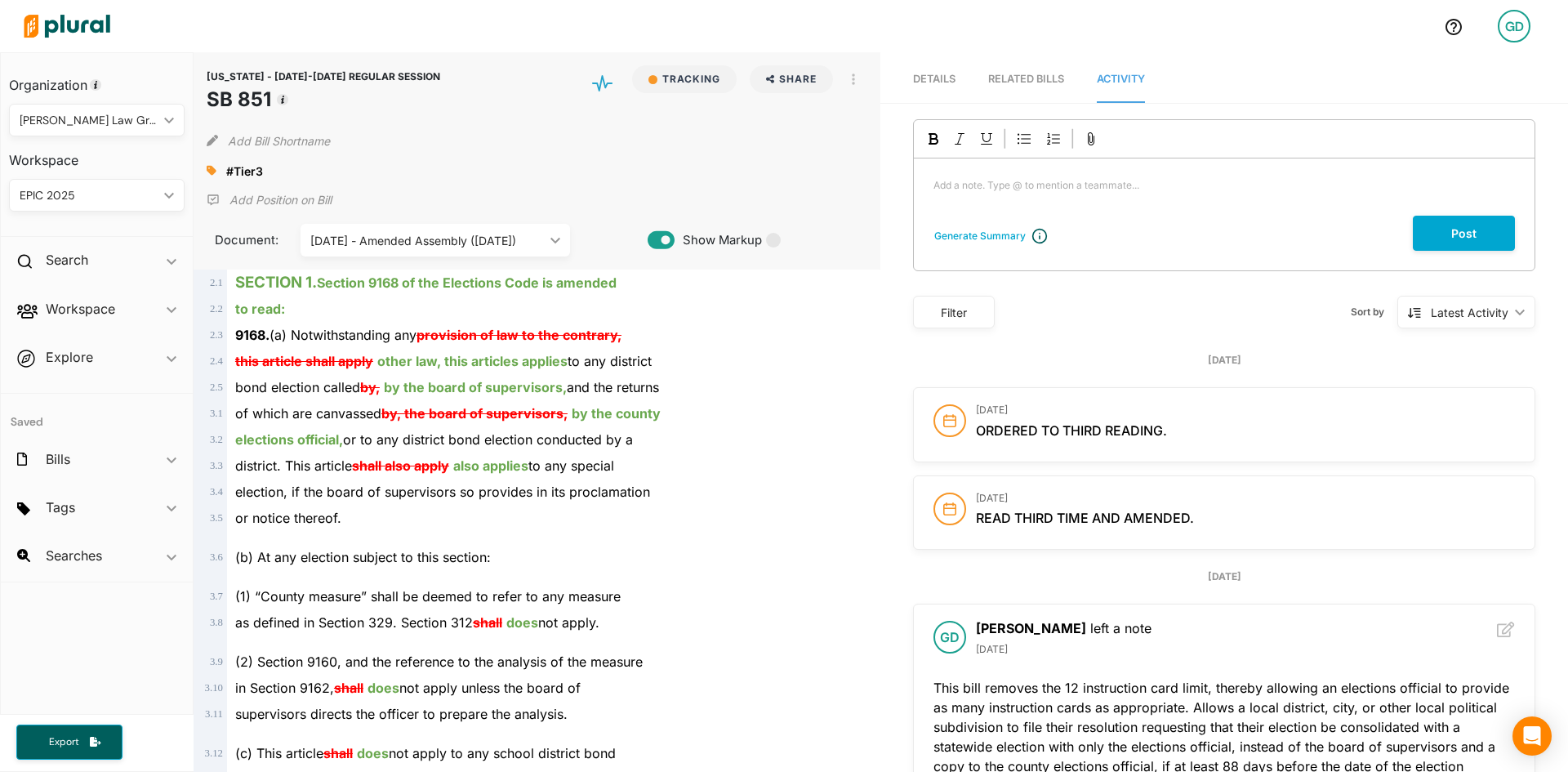
click at [974, 355] on div "Wednesday September 3rd" at bounding box center [1224, 360] width 622 height 15
click at [943, 362] on div "Wednesday September 3rd" at bounding box center [1224, 360] width 622 height 15
click at [946, 283] on div "Generate Summary Add a note. Type @ to mention a teammate... ﻿ Post Filter Filt…" at bounding box center [1224, 226] width 622 height 214
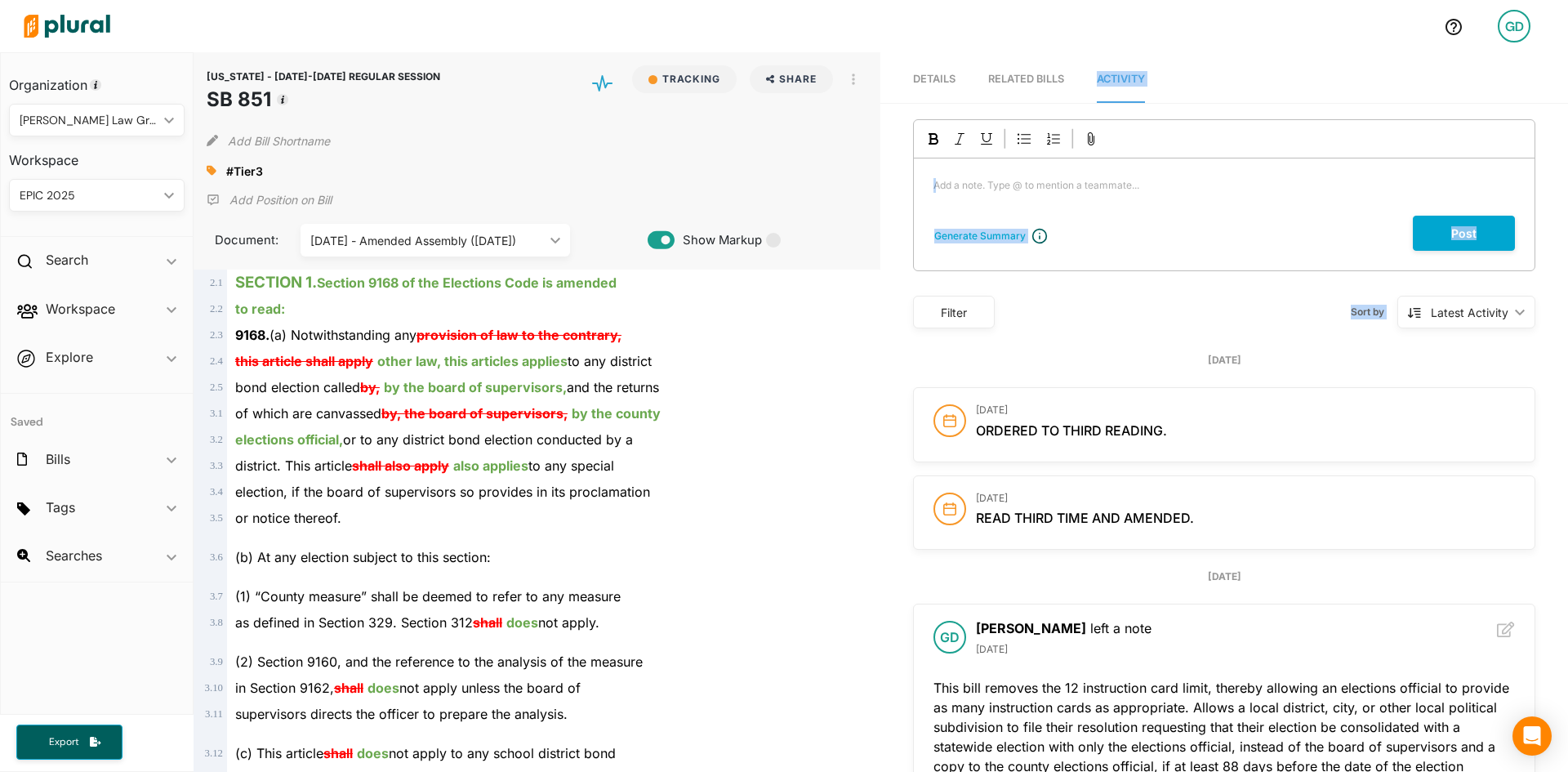
drag, startPoint x: 946, startPoint y: 283, endPoint x: 1203, endPoint y: 60, distance: 340.3
click at [1106, 40] on div at bounding box center [723, 26] width 1415 height 57
click at [690, 342] on div "9168. (a) Notwithstanding any provision of law to the contrary," at bounding box center [544, 334] width 636 height 26
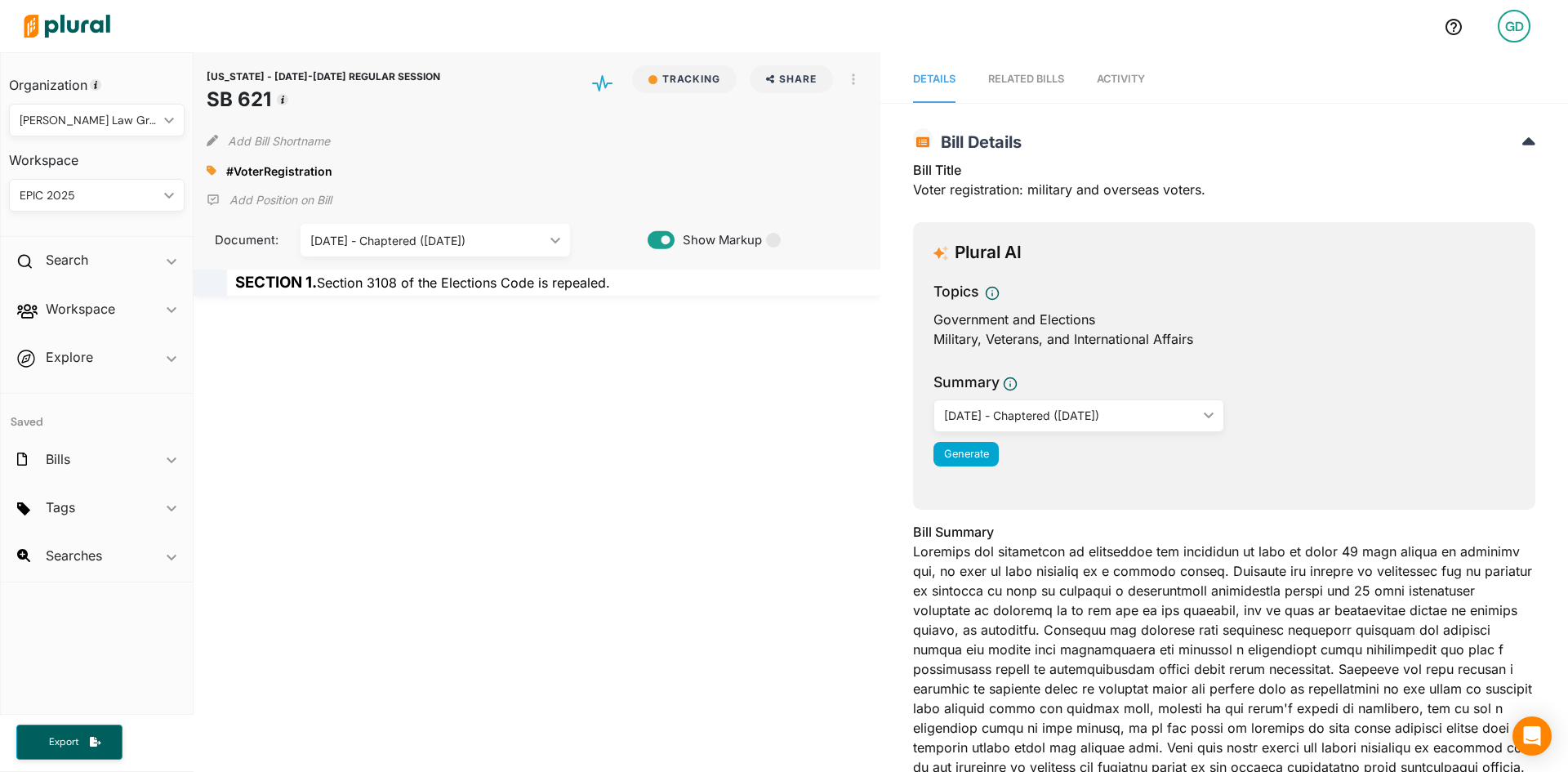
click at [1118, 91] on link "Activity" at bounding box center [1120, 80] width 48 height 47
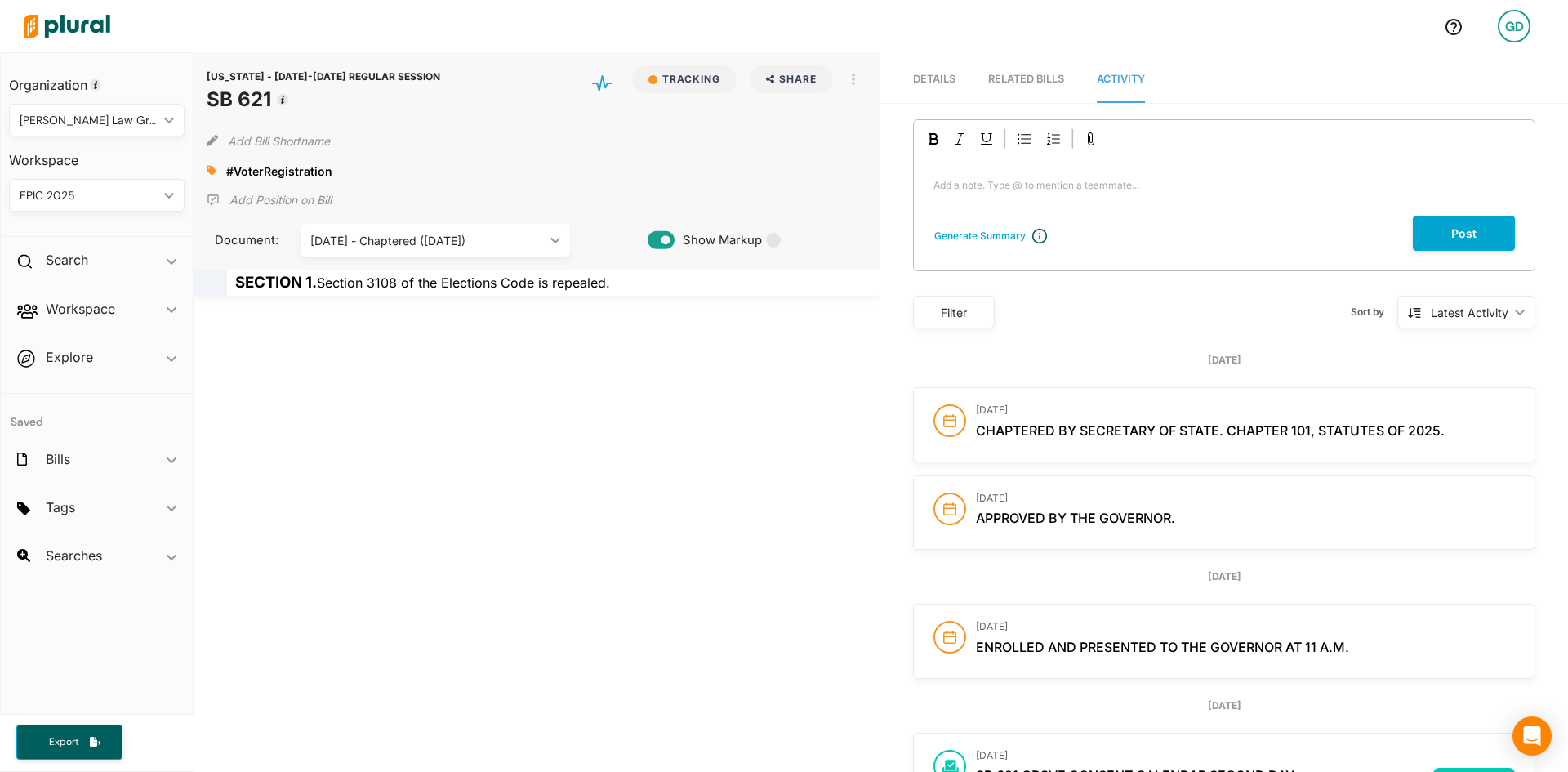
click at [951, 308] on div "Filter" at bounding box center [954, 312] width 60 height 17
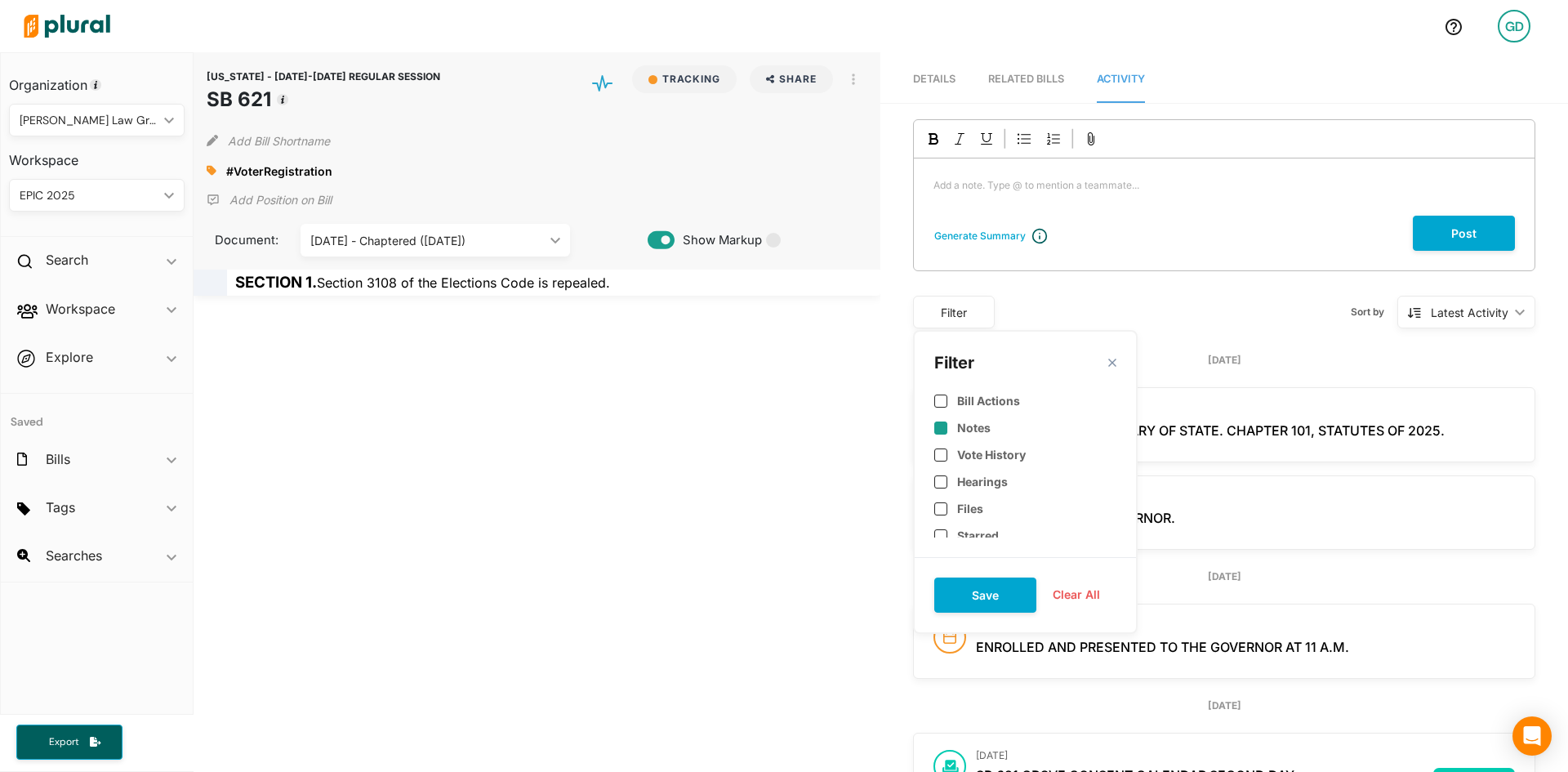
click at [963, 426] on label "Notes" at bounding box center [974, 427] width 34 height 14
checkbox input "true"
click at [981, 590] on button "Save" at bounding box center [985, 595] width 102 height 35
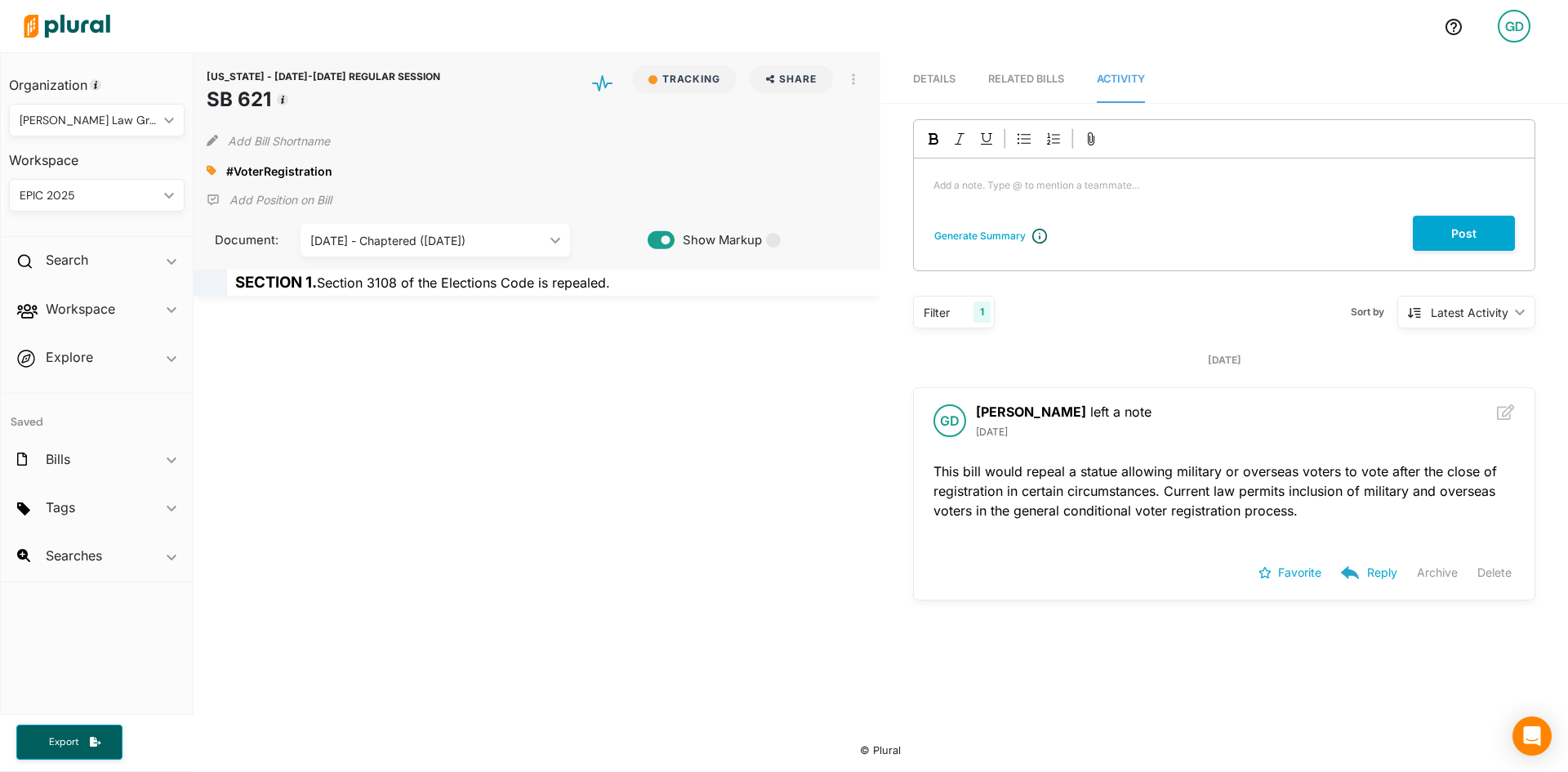
click at [1026, 70] on link "RELATED BILLS" at bounding box center [1026, 80] width 76 height 47
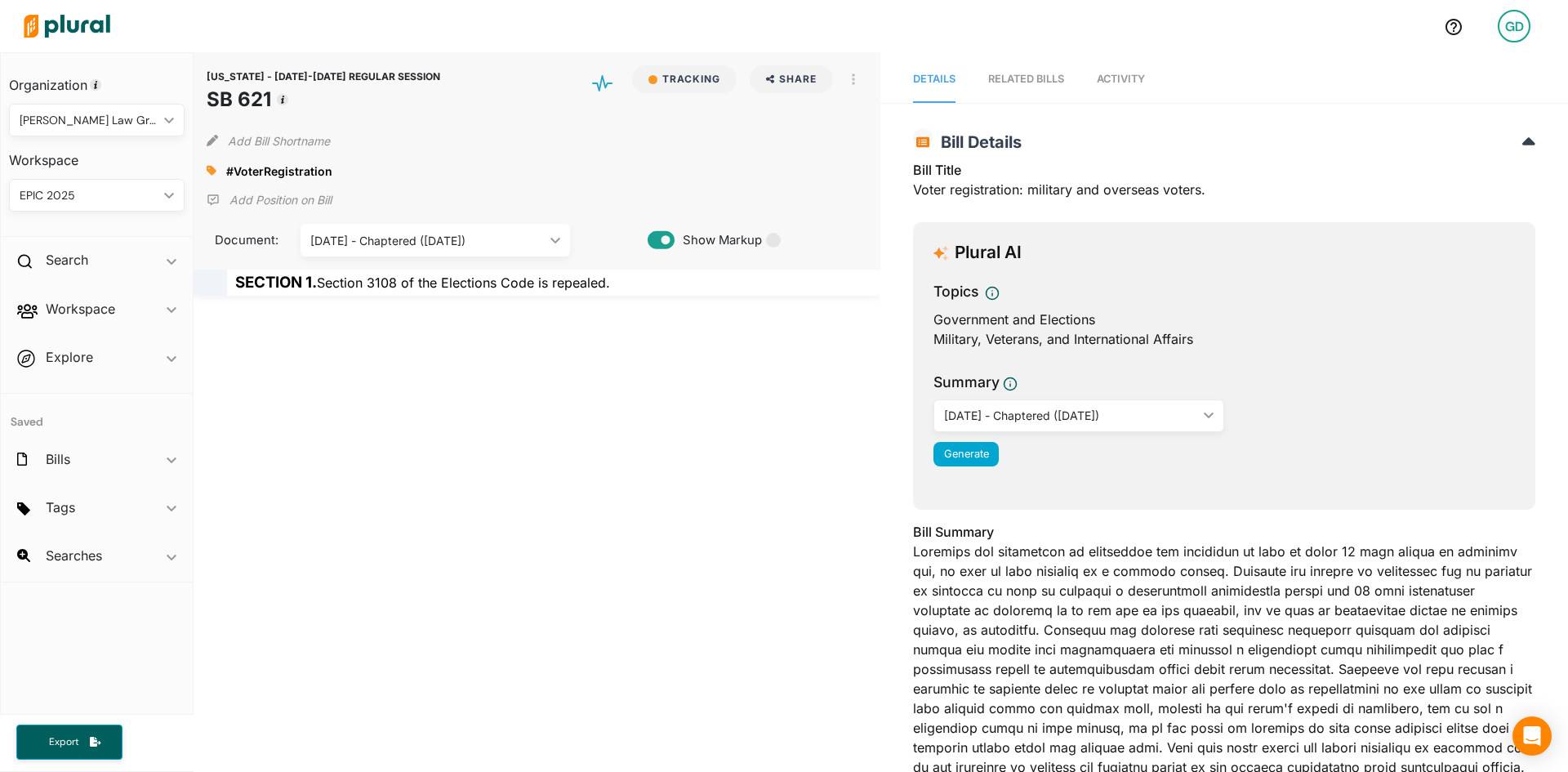
click at [1114, 74] on span "Activity" at bounding box center [1120, 79] width 48 height 12
